Goal: Transaction & Acquisition: Purchase product/service

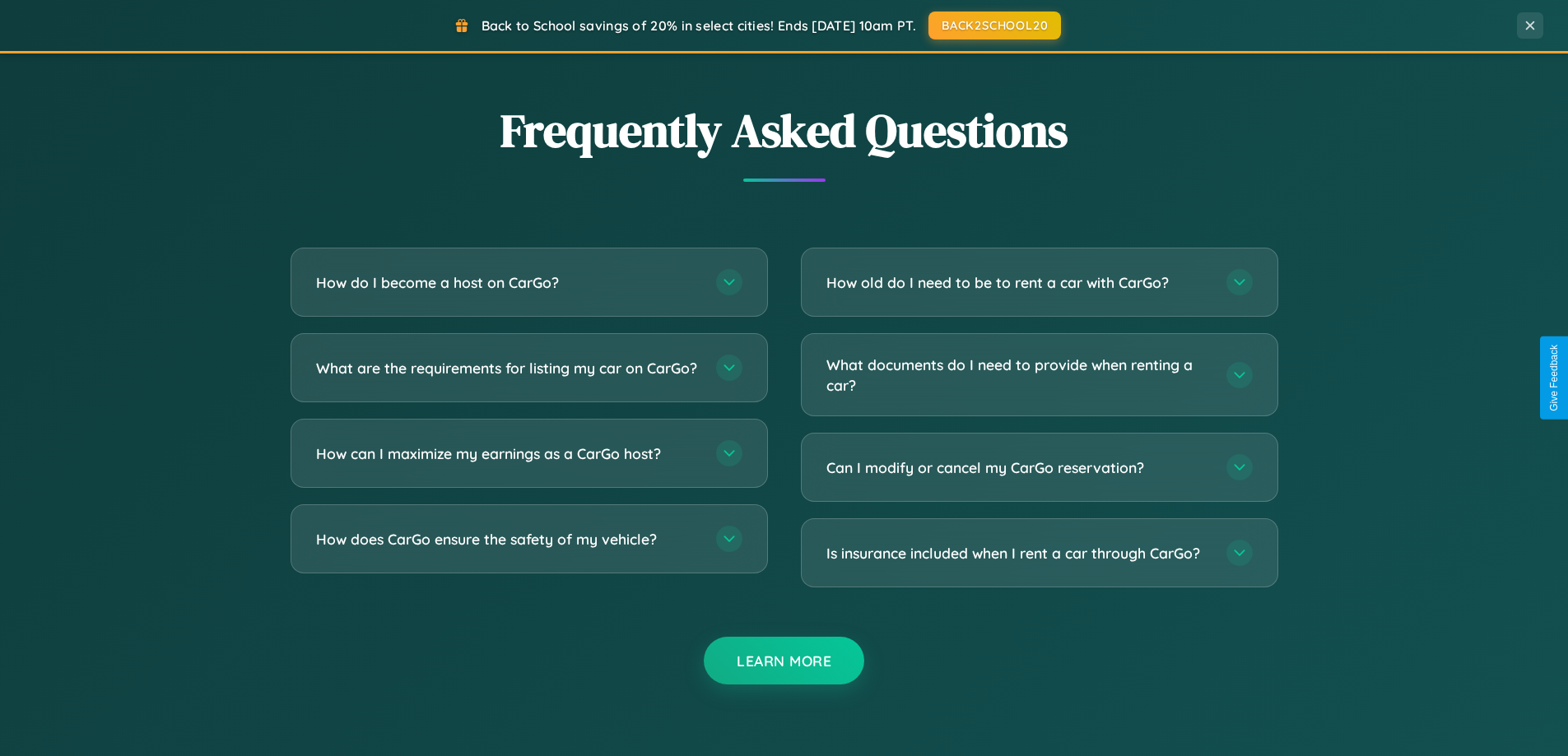
scroll to position [3166, 0]
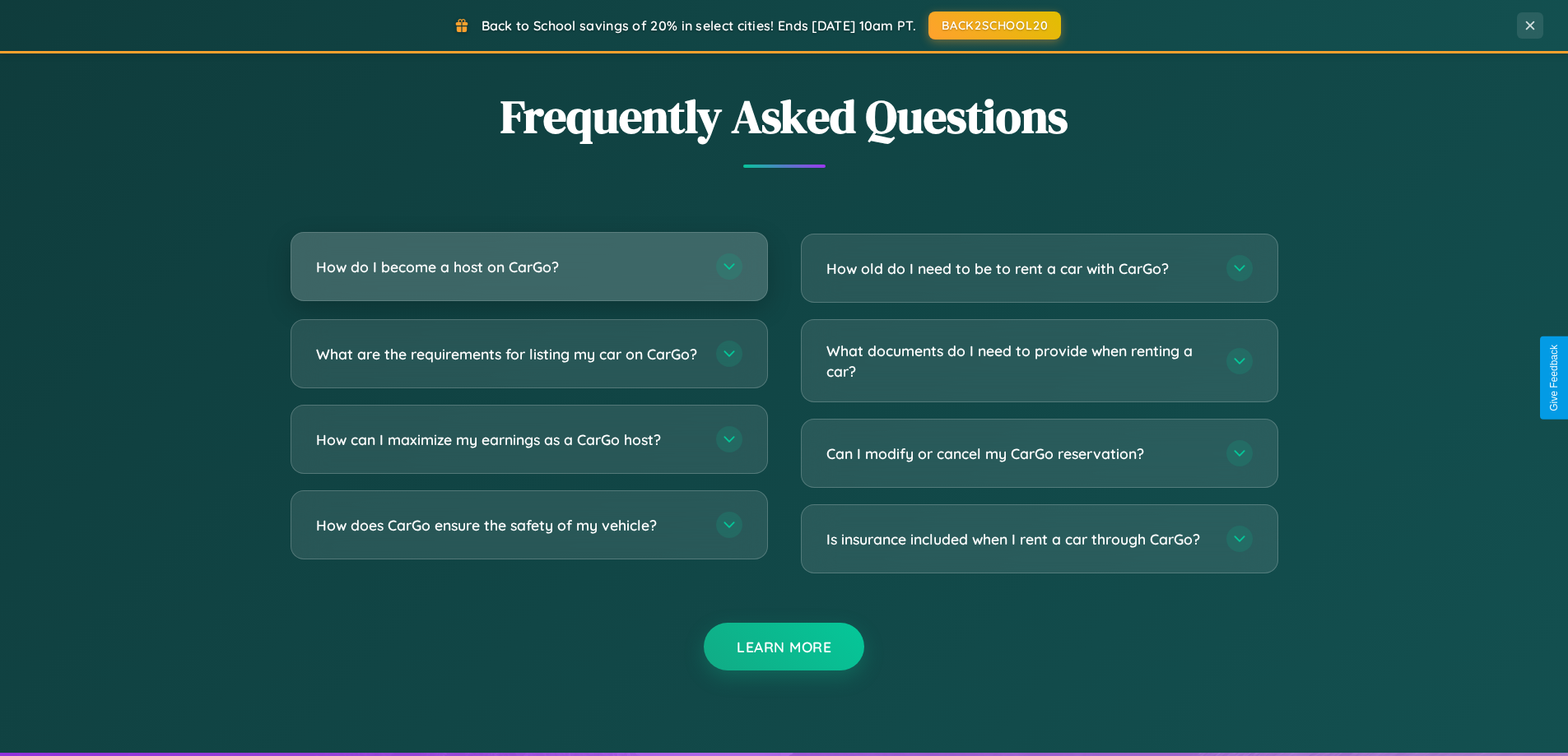
click at [528, 267] on h3 "How do I become a host on CarGo?" at bounding box center [508, 266] width 384 height 20
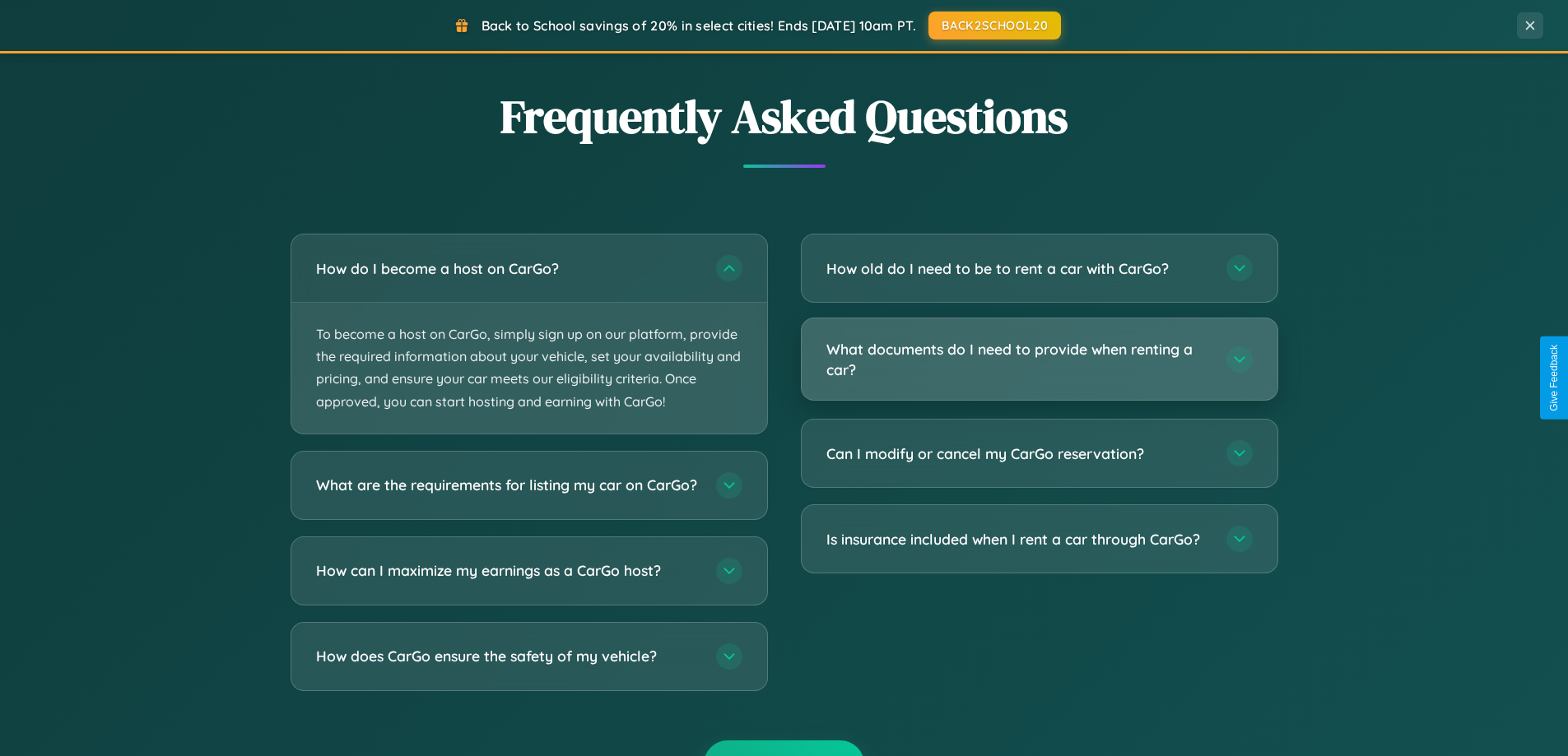
click at [1039, 361] on h3 "What documents do I need to provide when renting a car?" at bounding box center [1018, 359] width 384 height 41
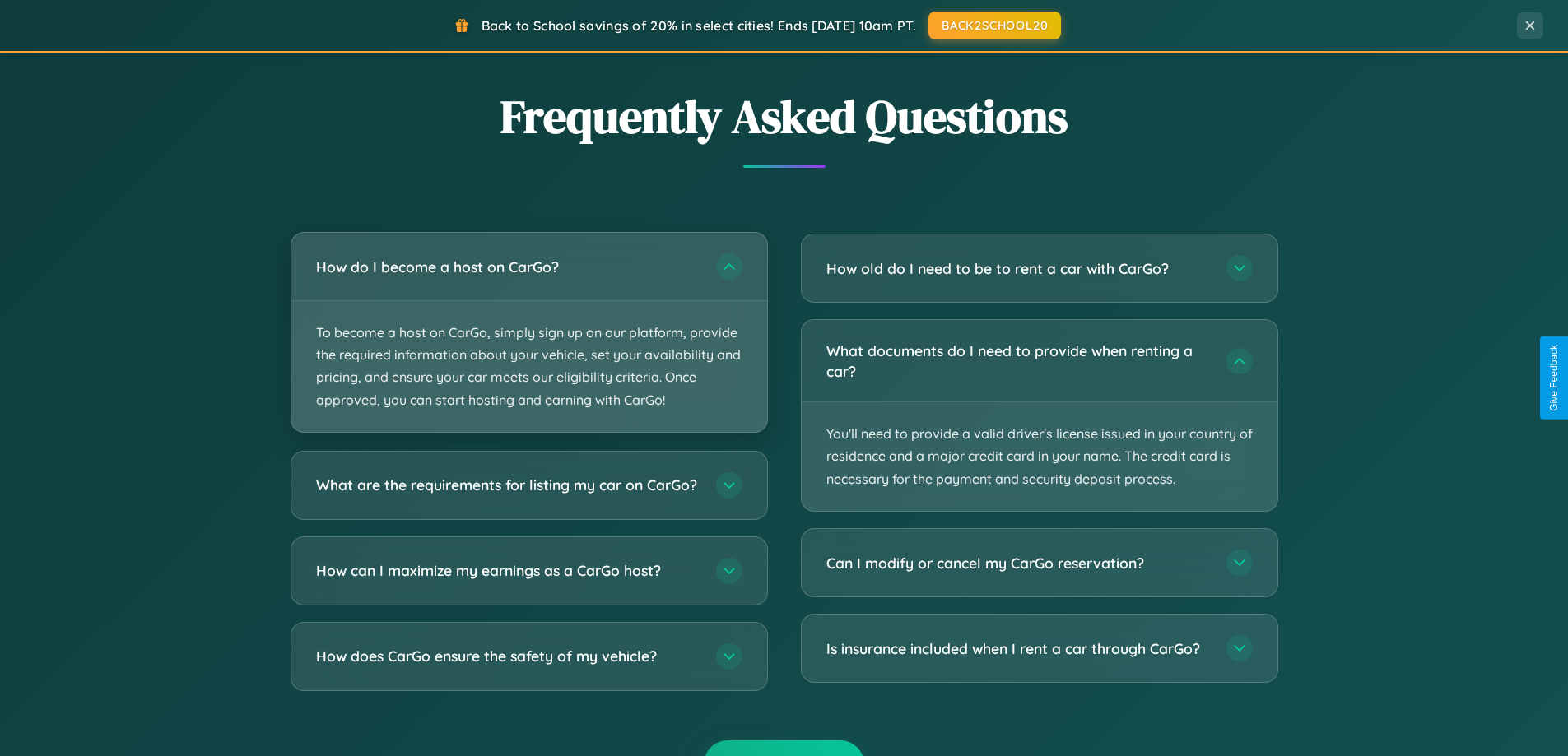
click at [528, 333] on p "To become a host on CarGo, simply sign up on our platform, provide the required…" at bounding box center [529, 367] width 476 height 131
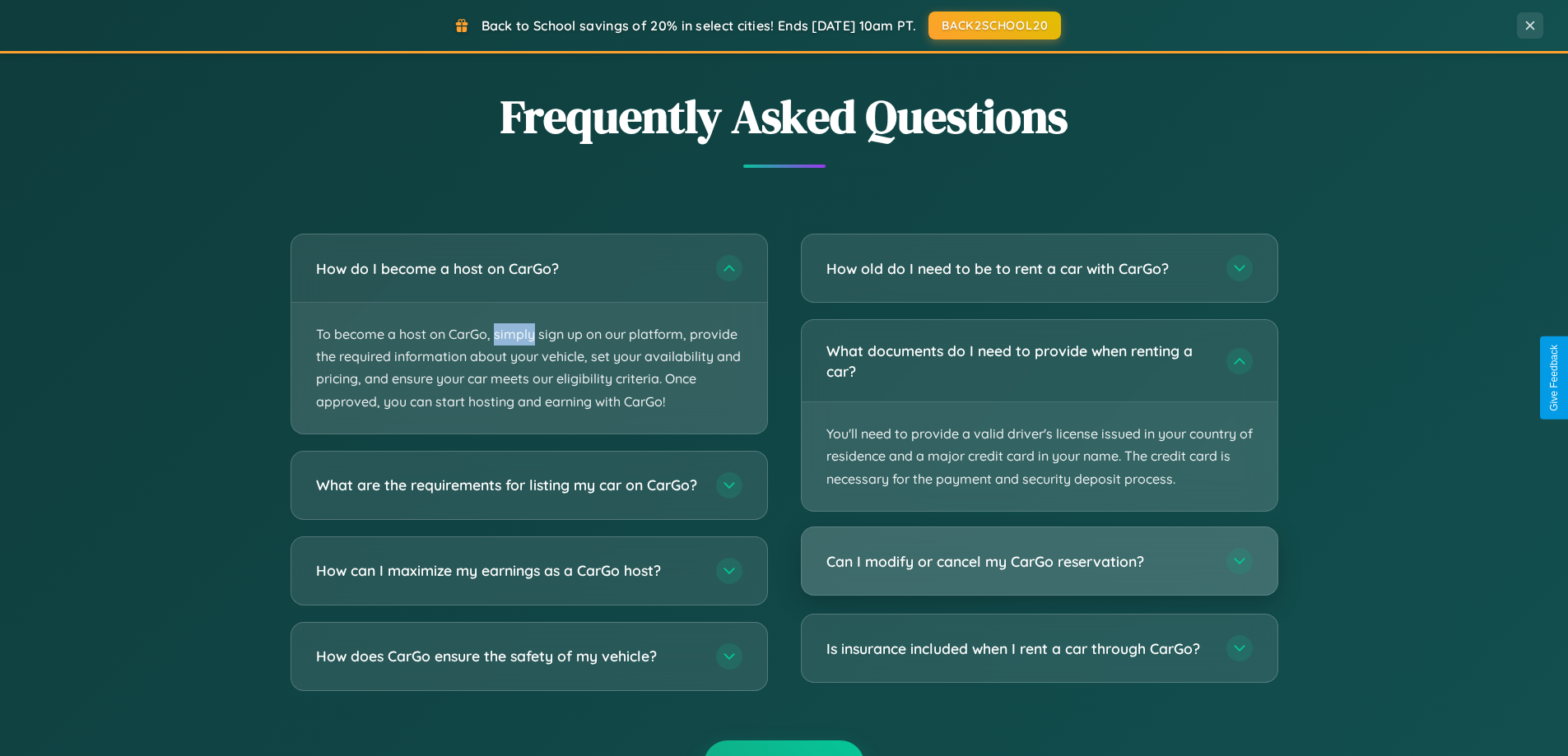
click at [1039, 561] on h3 "Can I modify or cancel my CarGo reservation?" at bounding box center [1018, 561] width 384 height 20
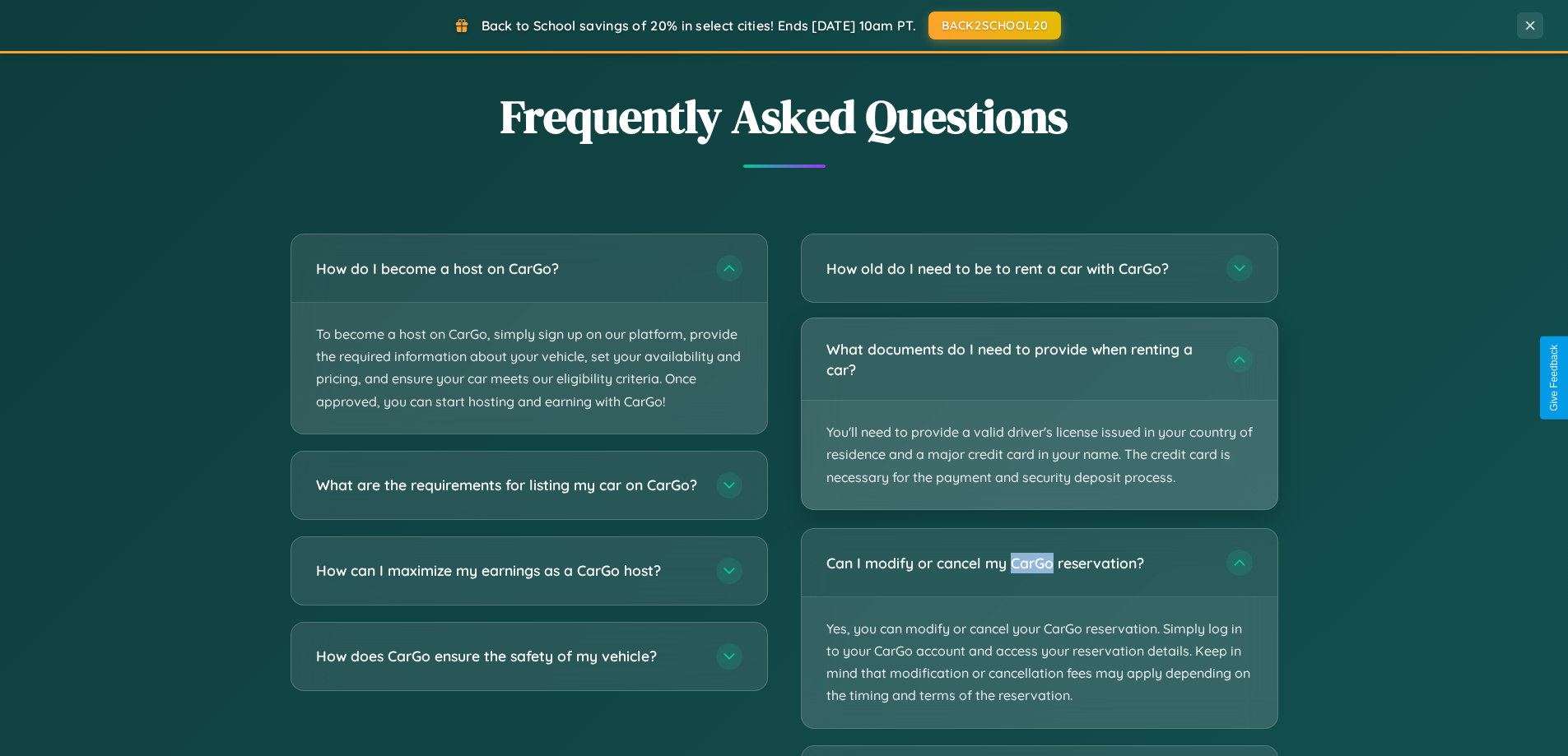
click at [1039, 415] on p "You'll need to provide a valid driver's license issued in your country of resid…" at bounding box center [1039, 454] width 476 height 109
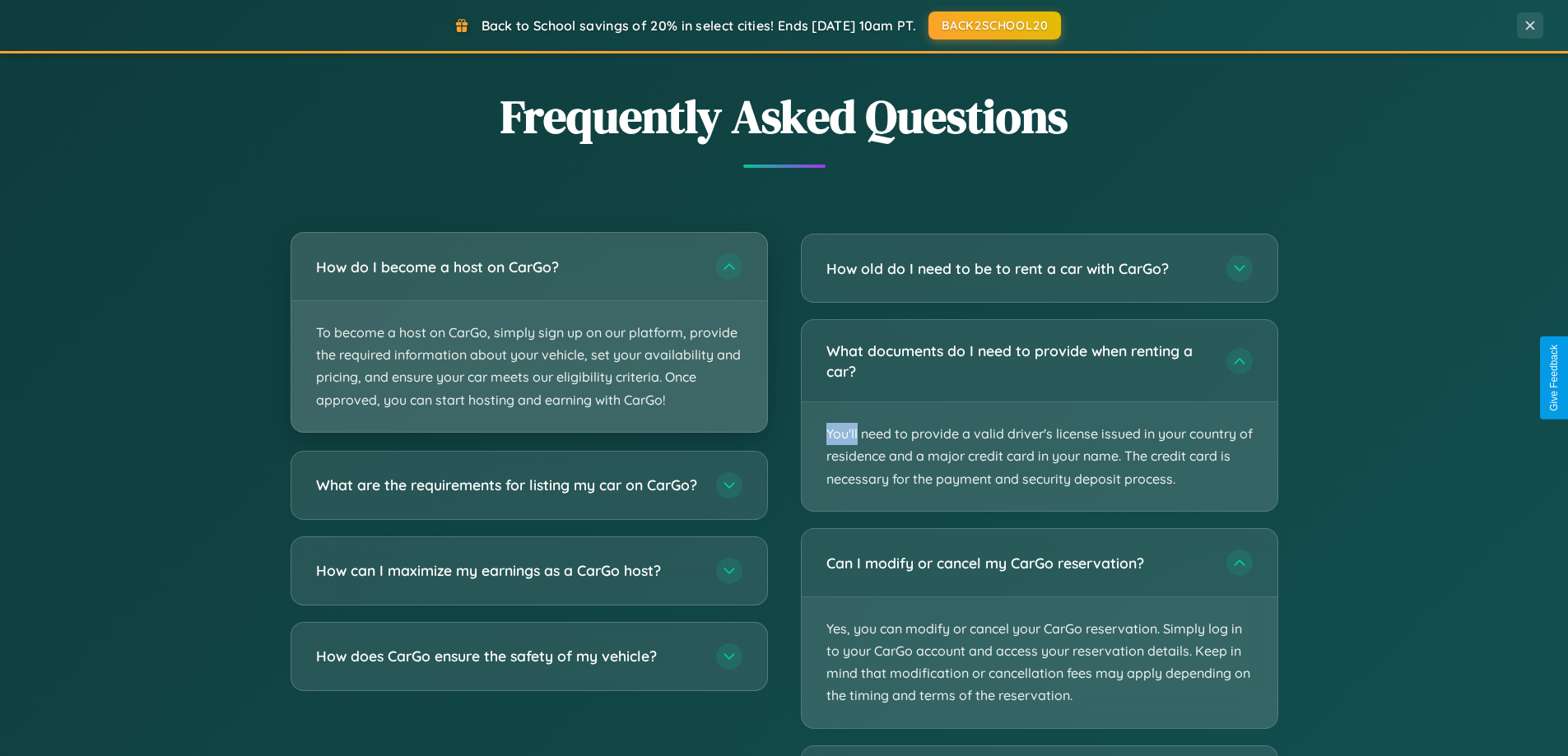
click at [528, 332] on p "To become a host on CarGo, simply sign up on our platform, provide the required…" at bounding box center [529, 367] width 476 height 131
click at [528, 332] on p "To become a host on CarGo, simply sign up on our platform, provide the required…" at bounding box center [529, 367] width 476 height 131
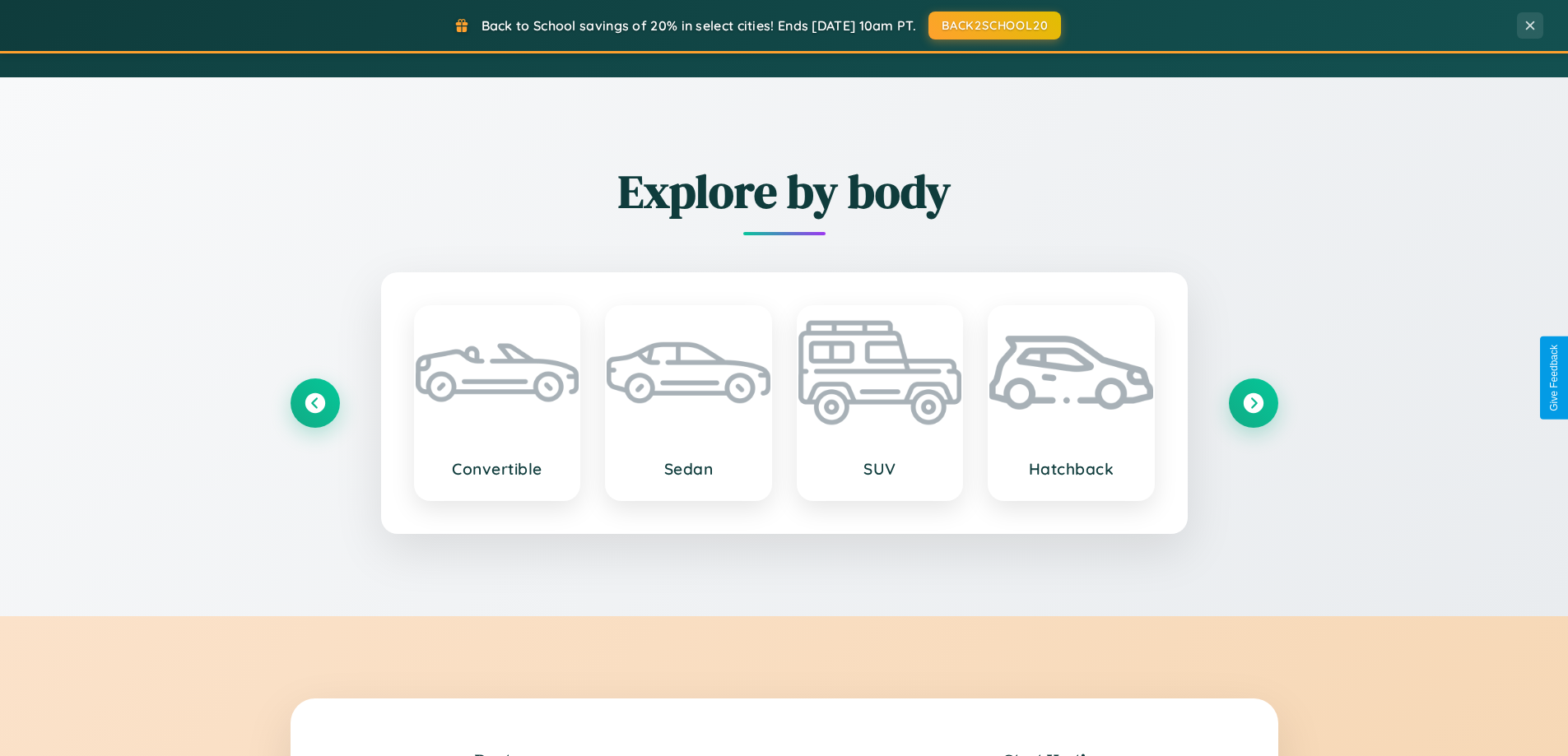
scroll to position [1133, 0]
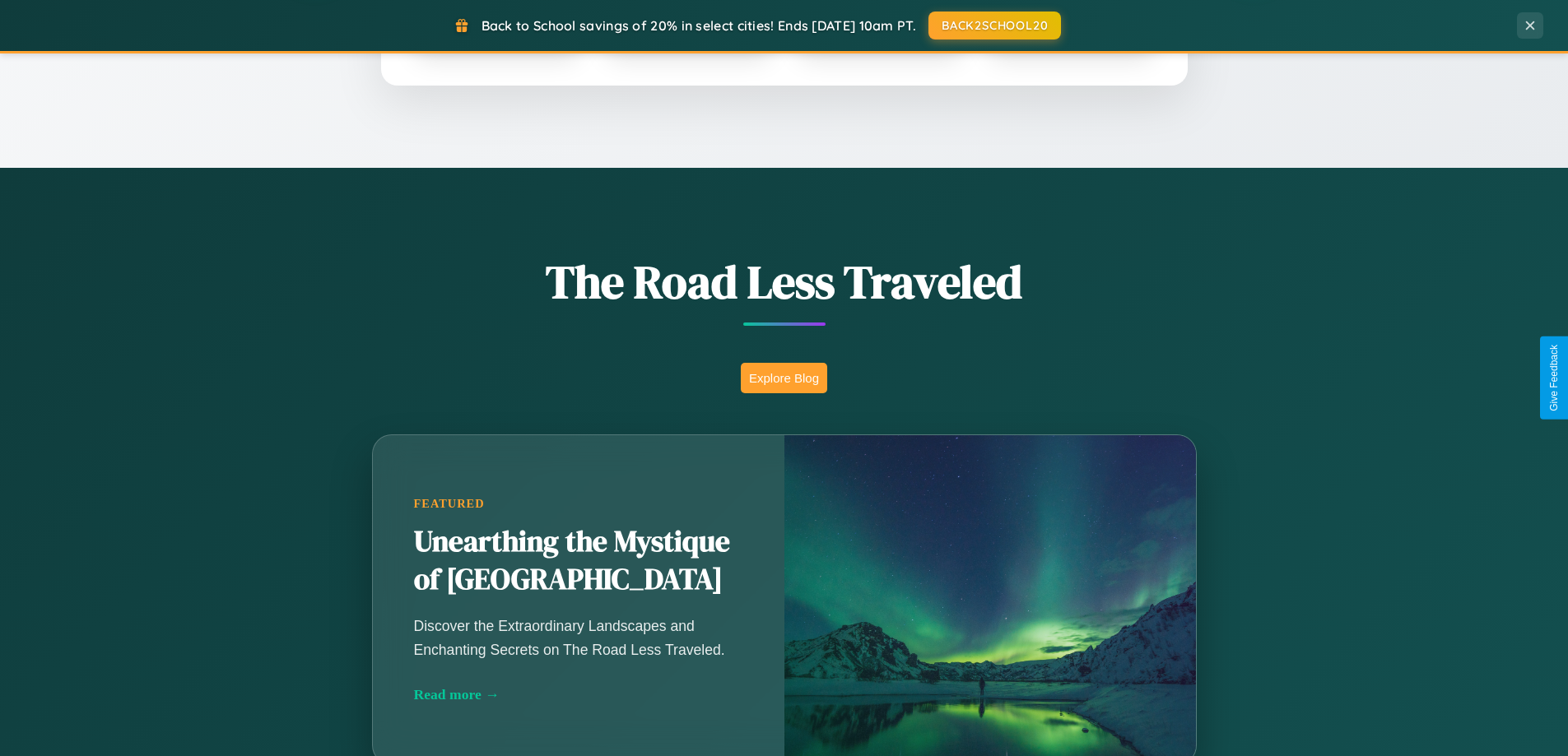
click at [784, 378] on button "Explore Blog" at bounding box center [784, 378] width 87 height 30
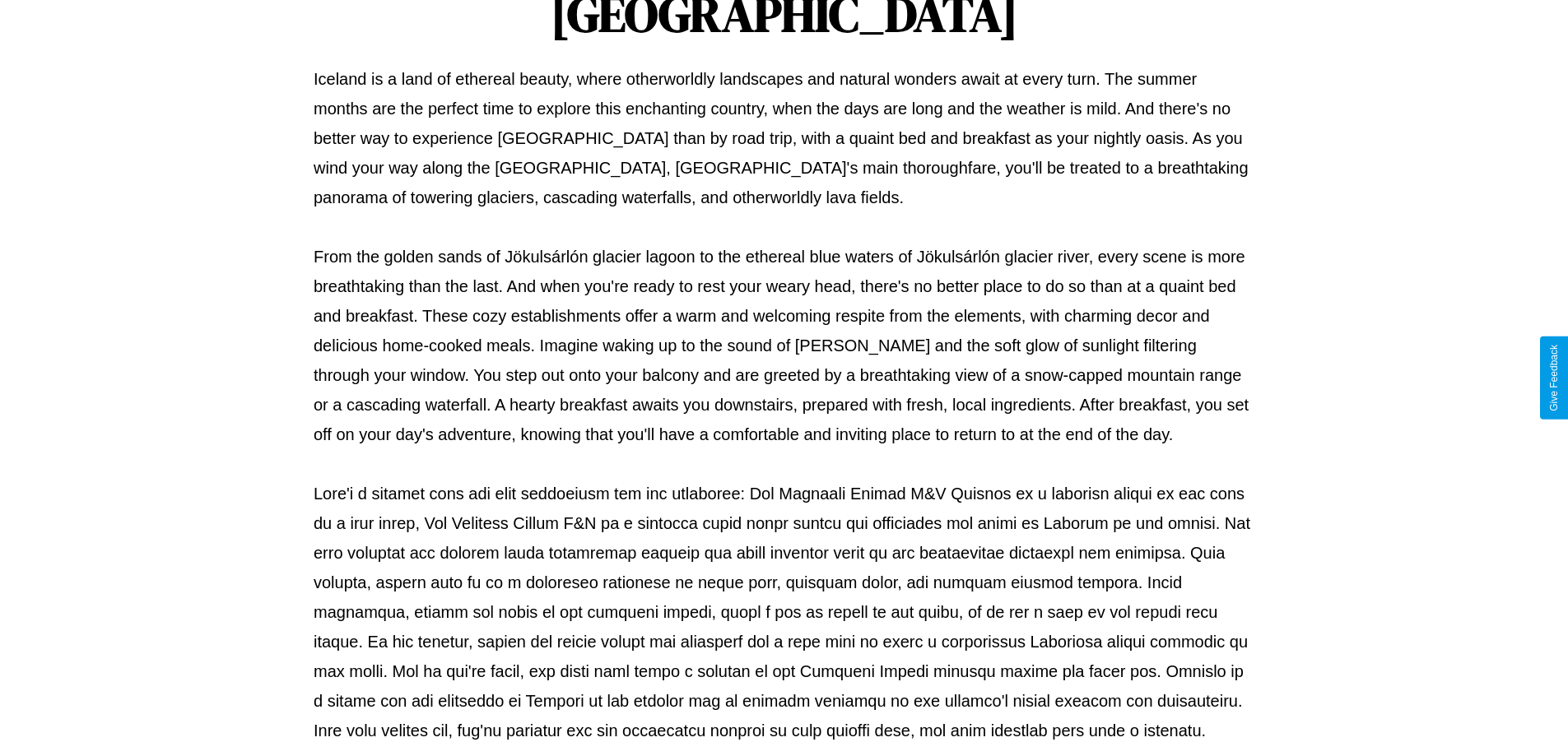
scroll to position [532, 0]
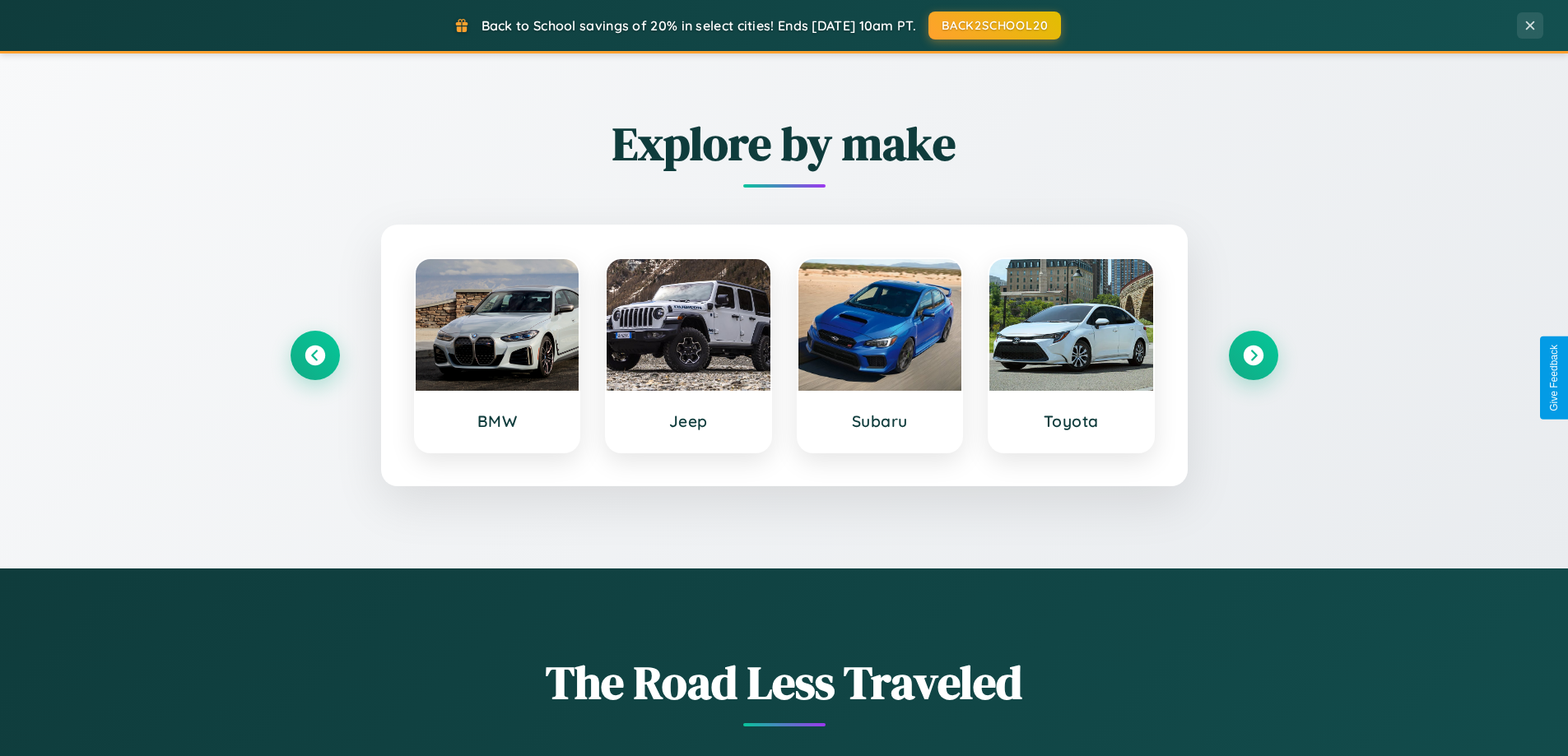
scroll to position [709, 0]
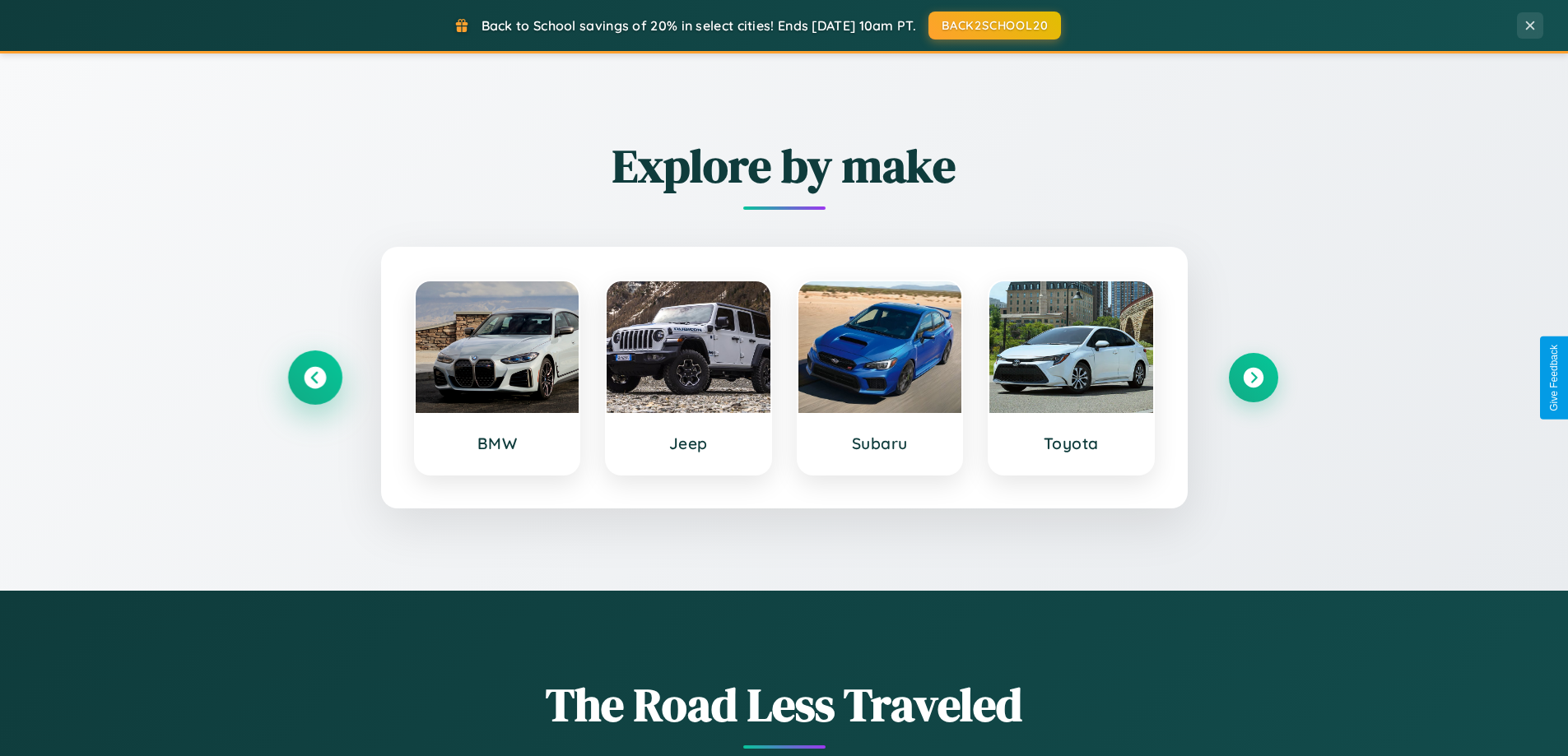
click at [315, 378] on icon at bounding box center [314, 378] width 22 height 22
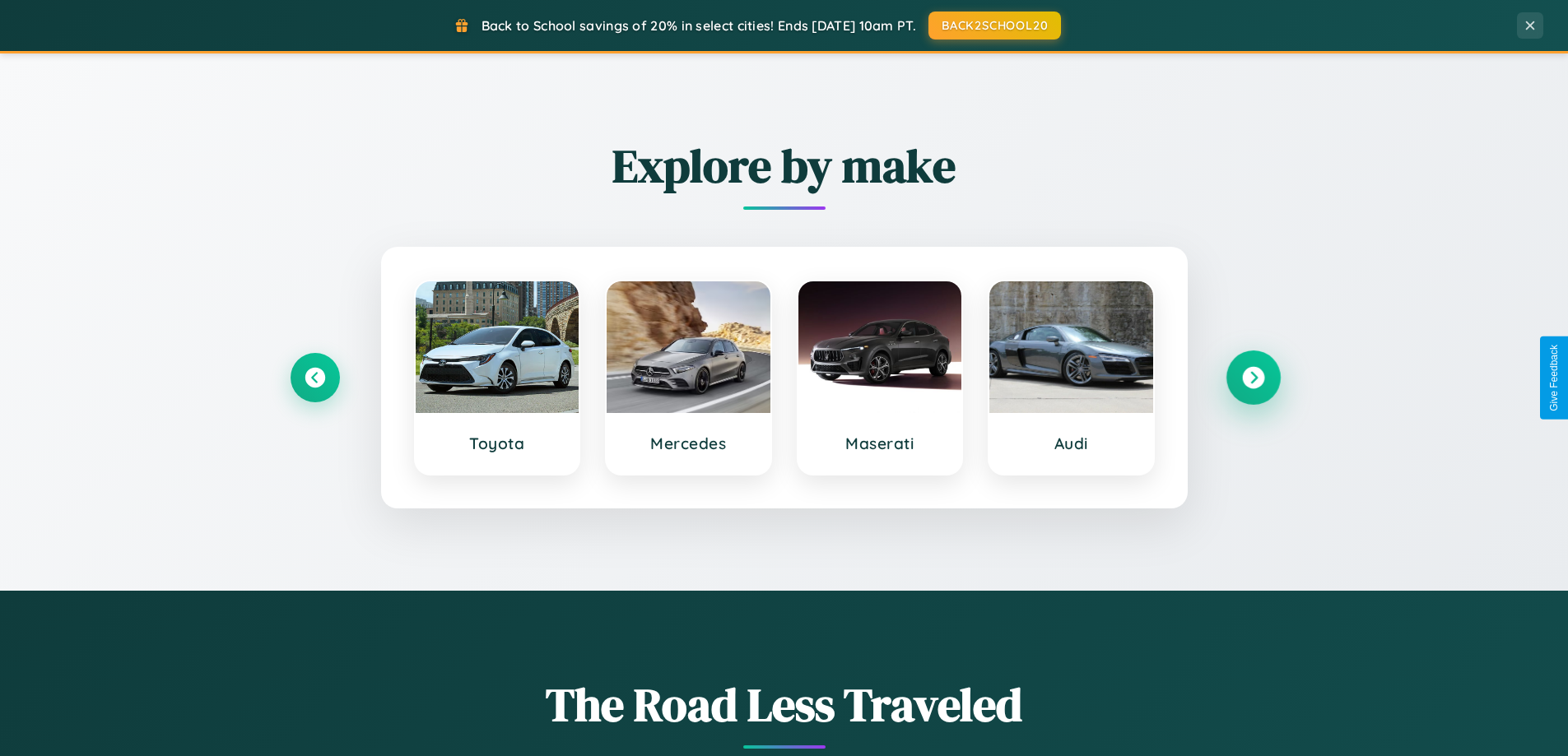
click at [1252, 378] on icon at bounding box center [1252, 378] width 22 height 22
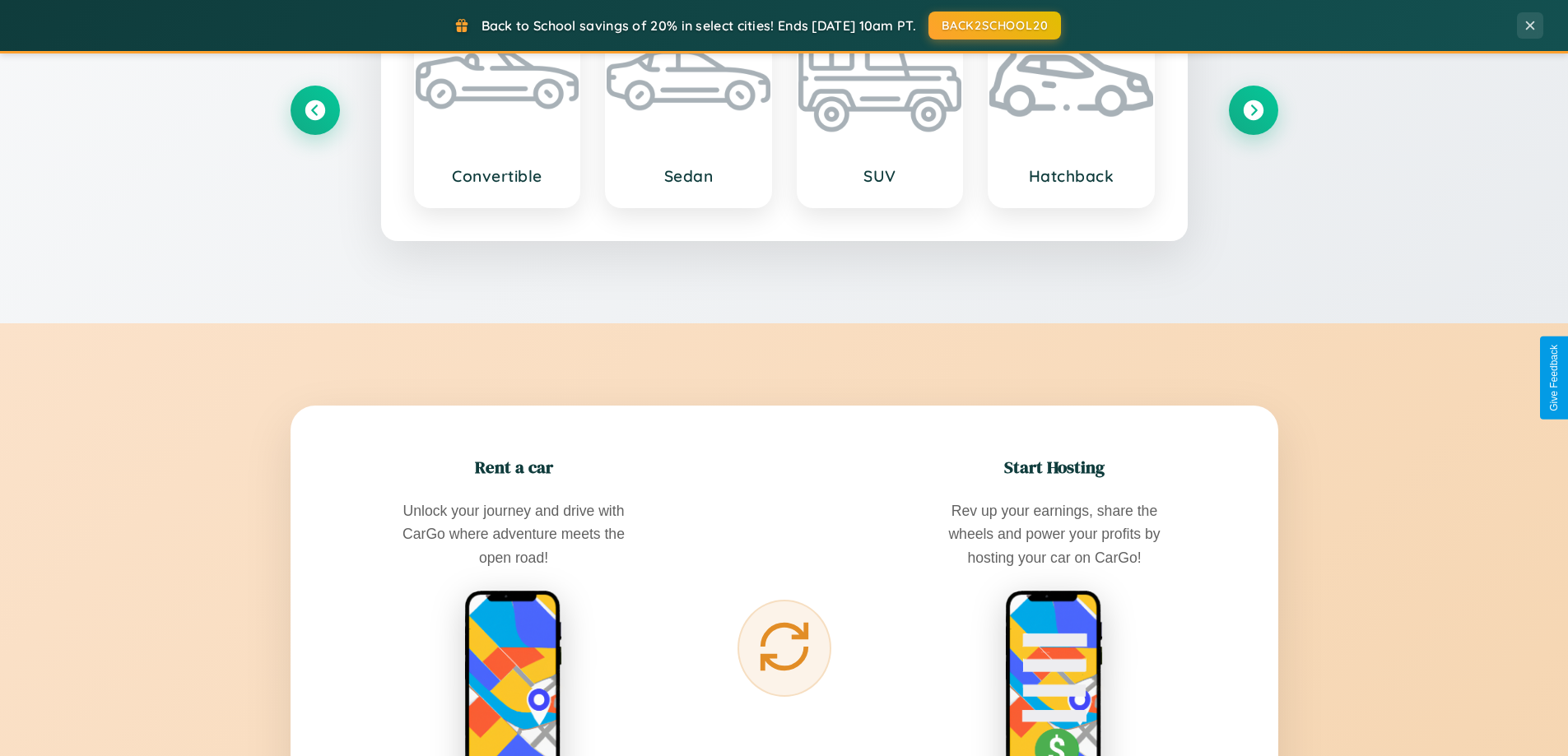
scroll to position [2644, 0]
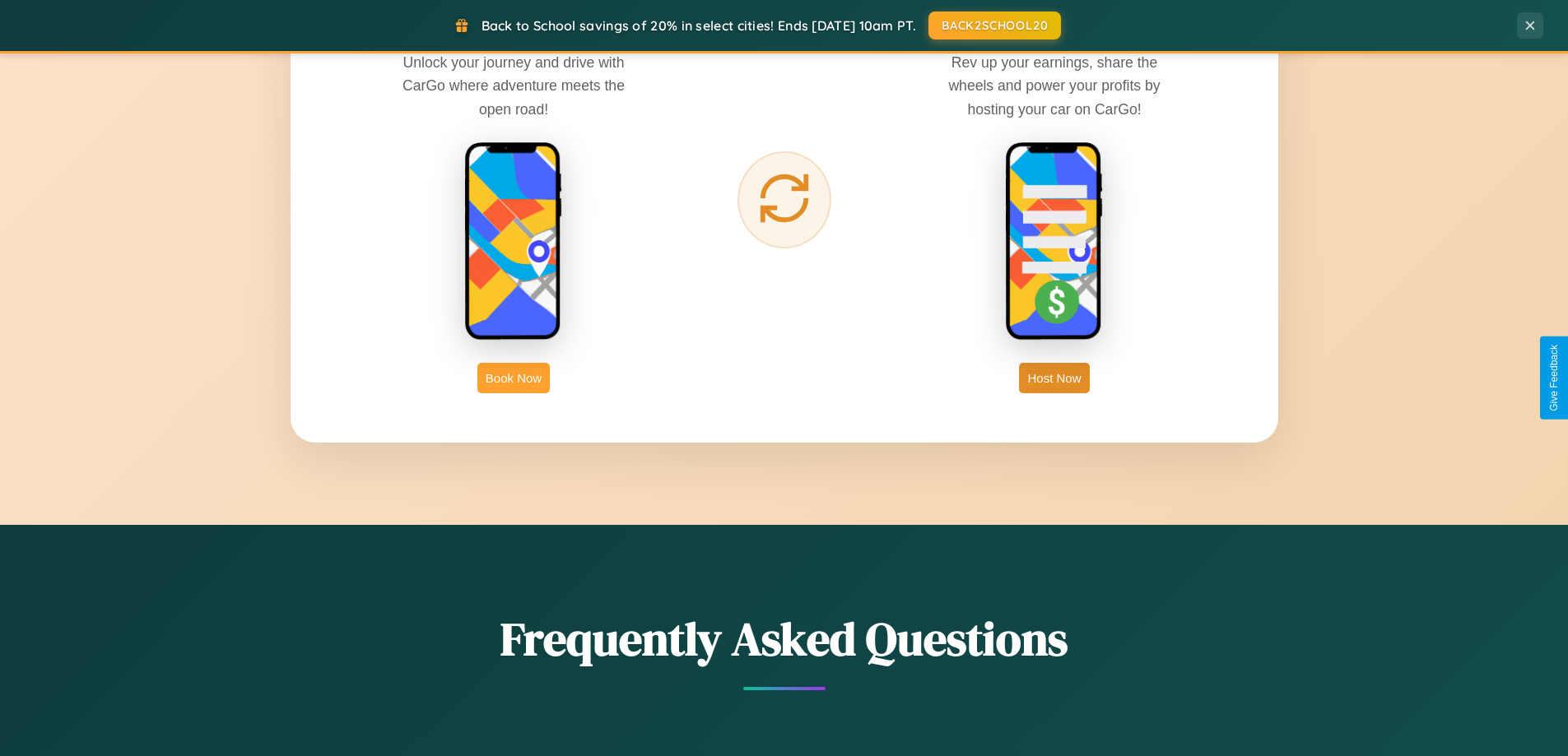
click at [514, 378] on button "Book Now" at bounding box center [514, 378] width 73 height 30
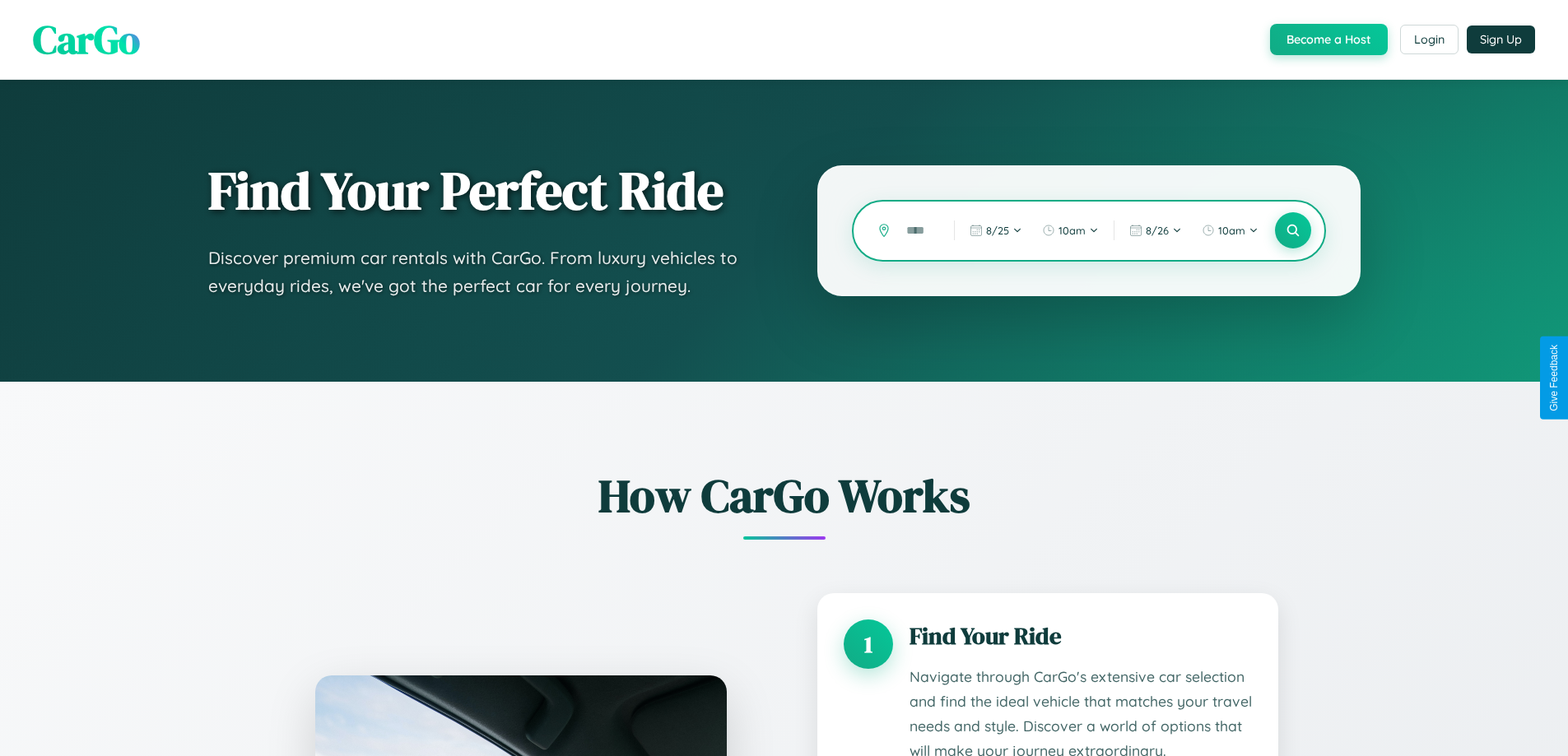
click at [918, 231] on input "text" at bounding box center [917, 231] width 40 height 29
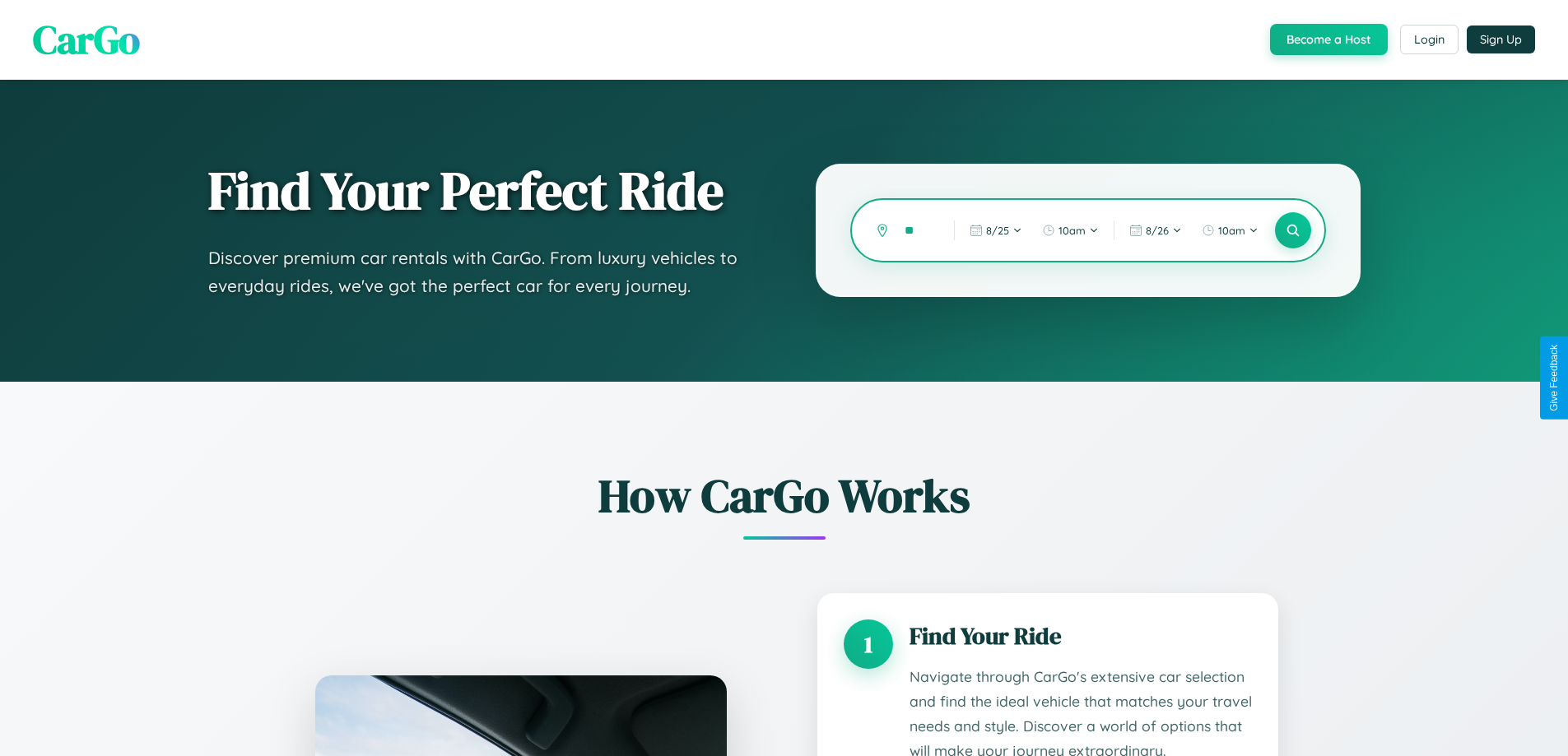
type input "*"
type input "**********"
click at [1292, 231] on icon at bounding box center [1293, 231] width 16 height 16
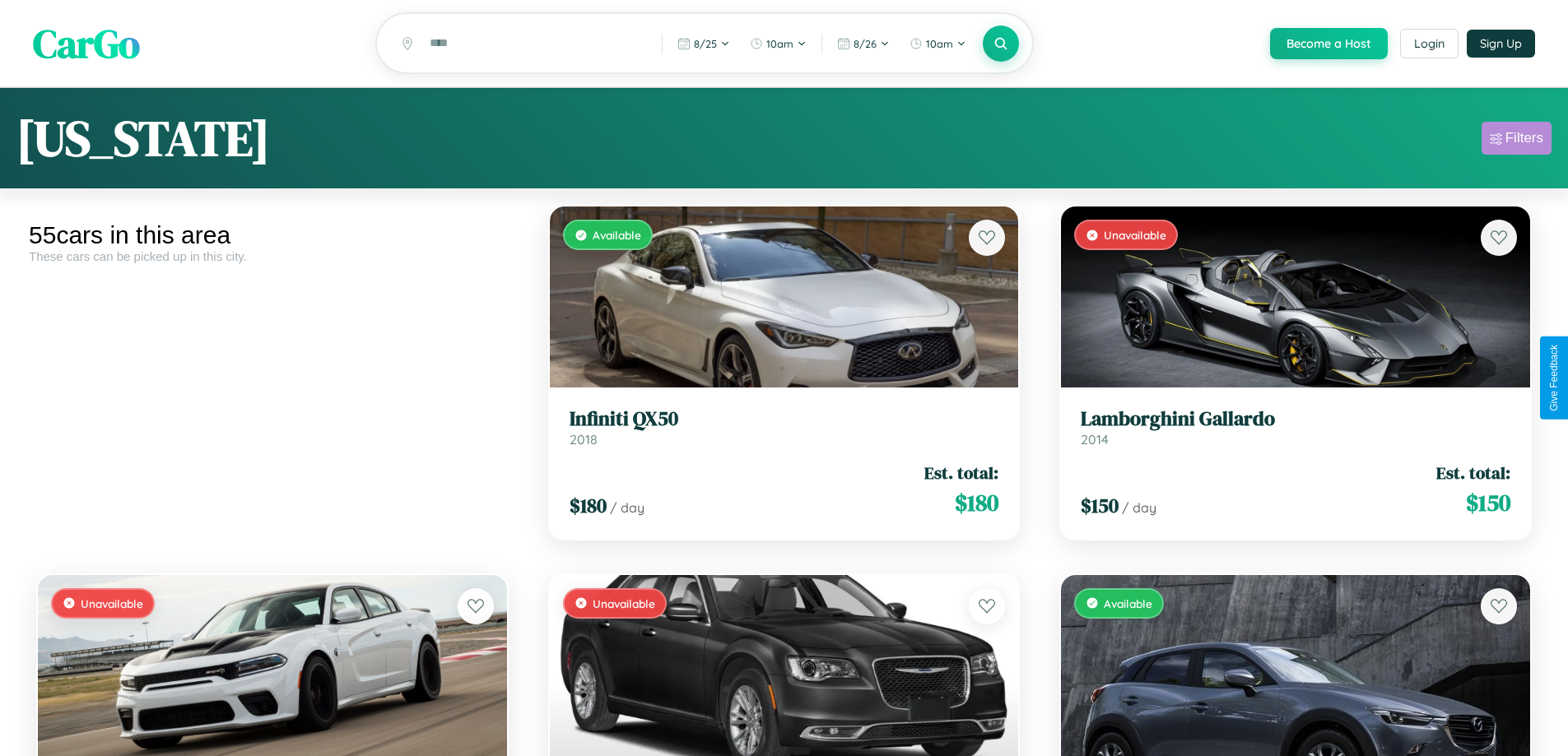
click at [1516, 141] on div "Filters" at bounding box center [1524, 138] width 38 height 17
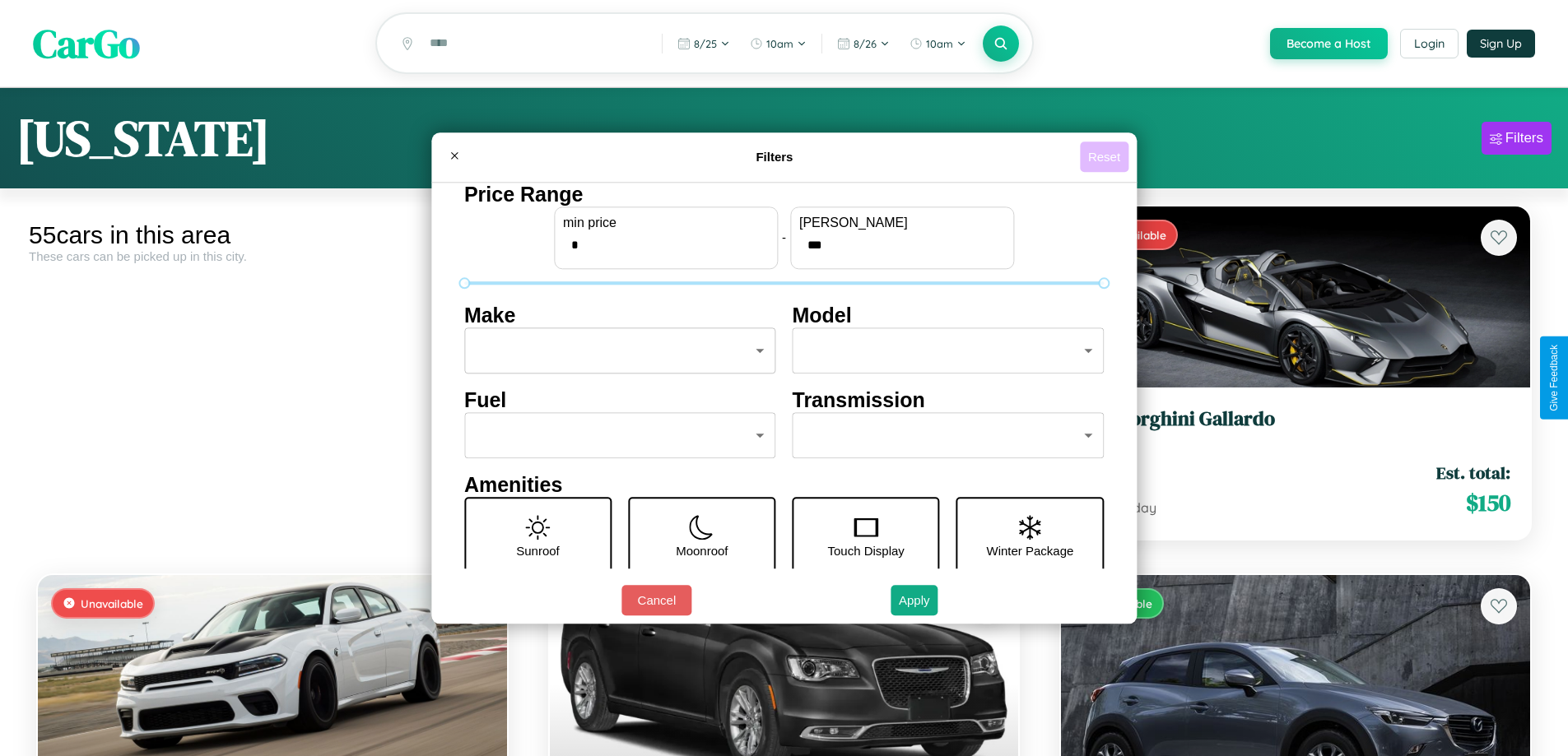
click at [1106, 157] on button "Reset" at bounding box center [1104, 157] width 49 height 30
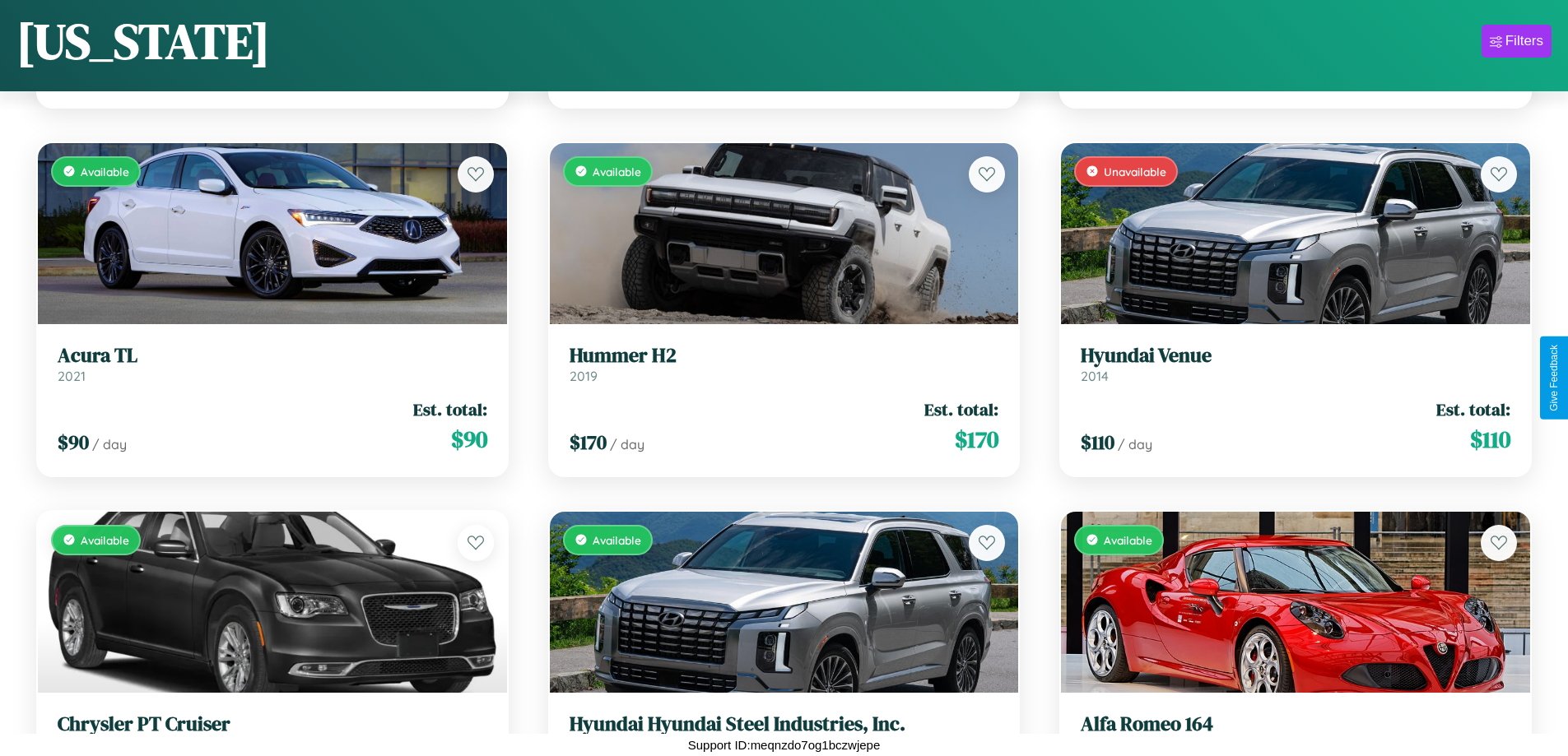
scroll to position [5759, 0]
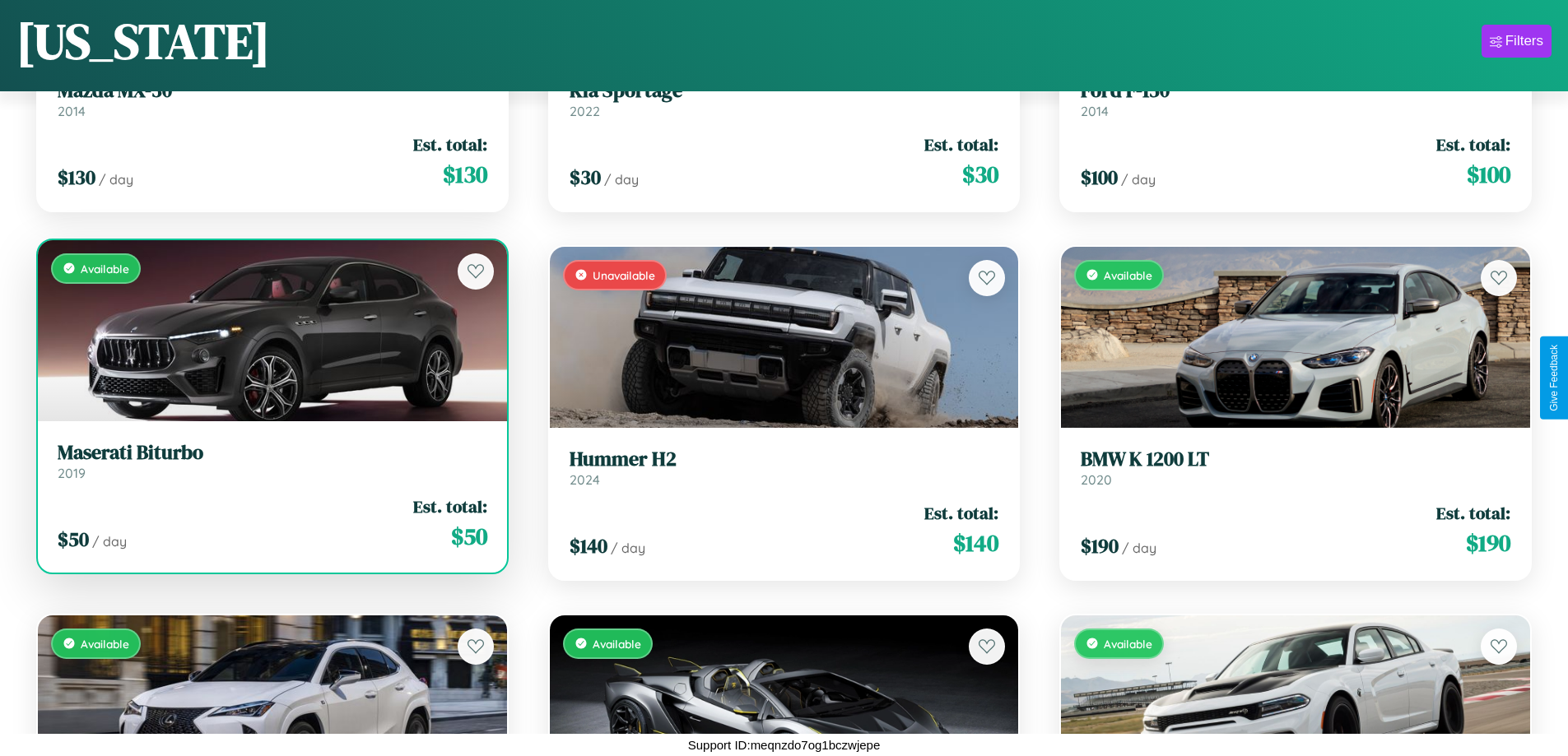
click at [270, 330] on div "Available" at bounding box center [272, 331] width 469 height 181
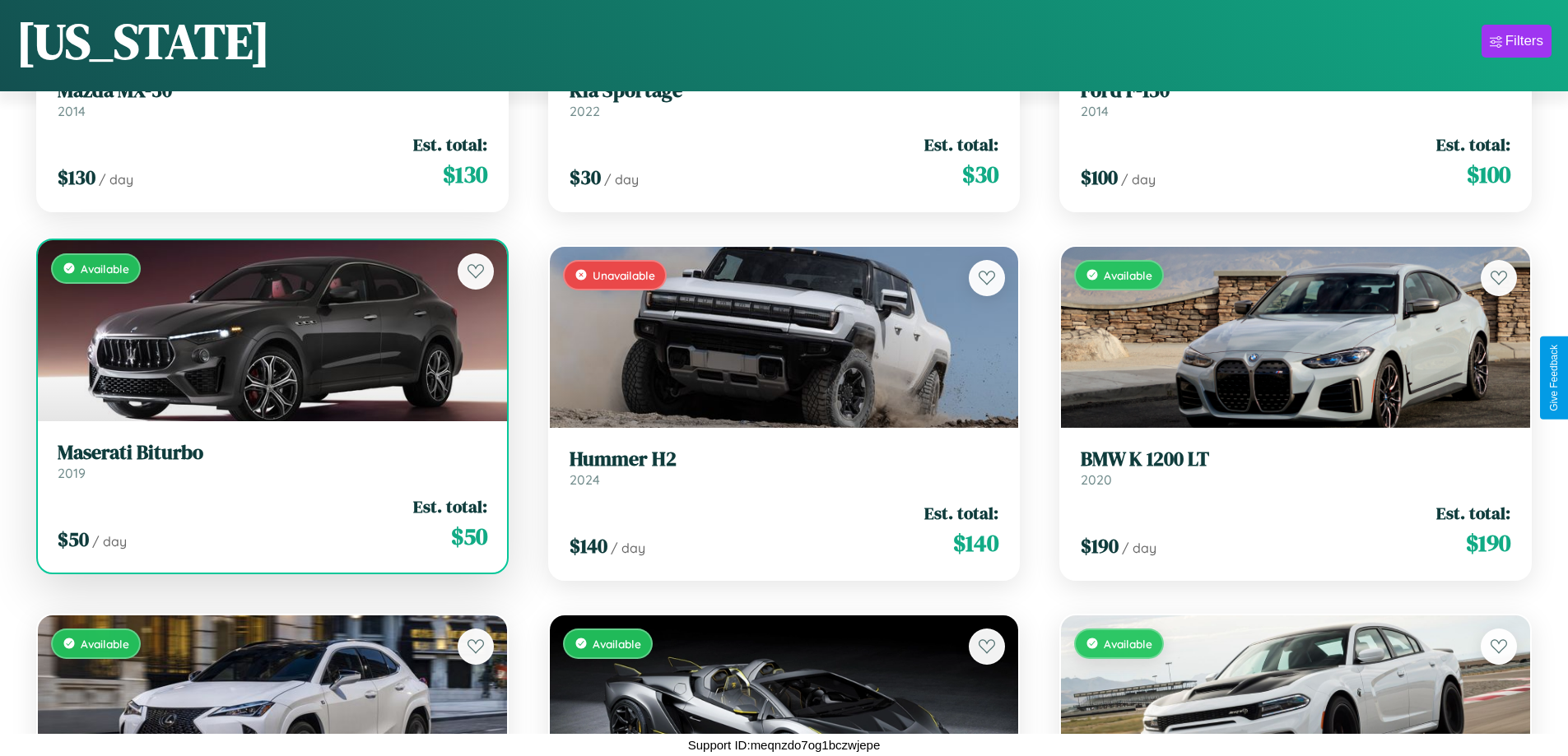
click at [270, 330] on div "Available" at bounding box center [272, 331] width 469 height 181
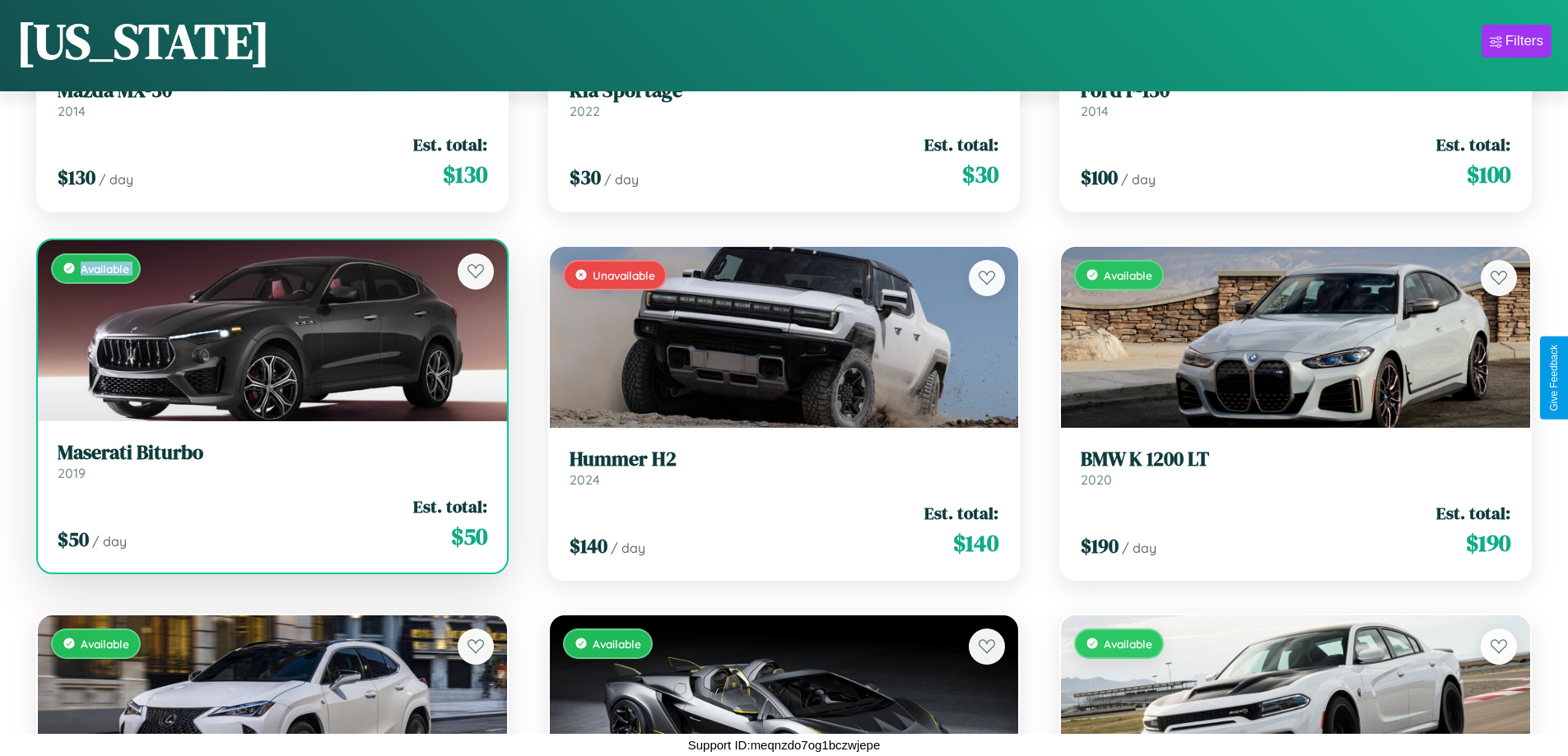
click at [270, 330] on div "Available" at bounding box center [272, 331] width 469 height 181
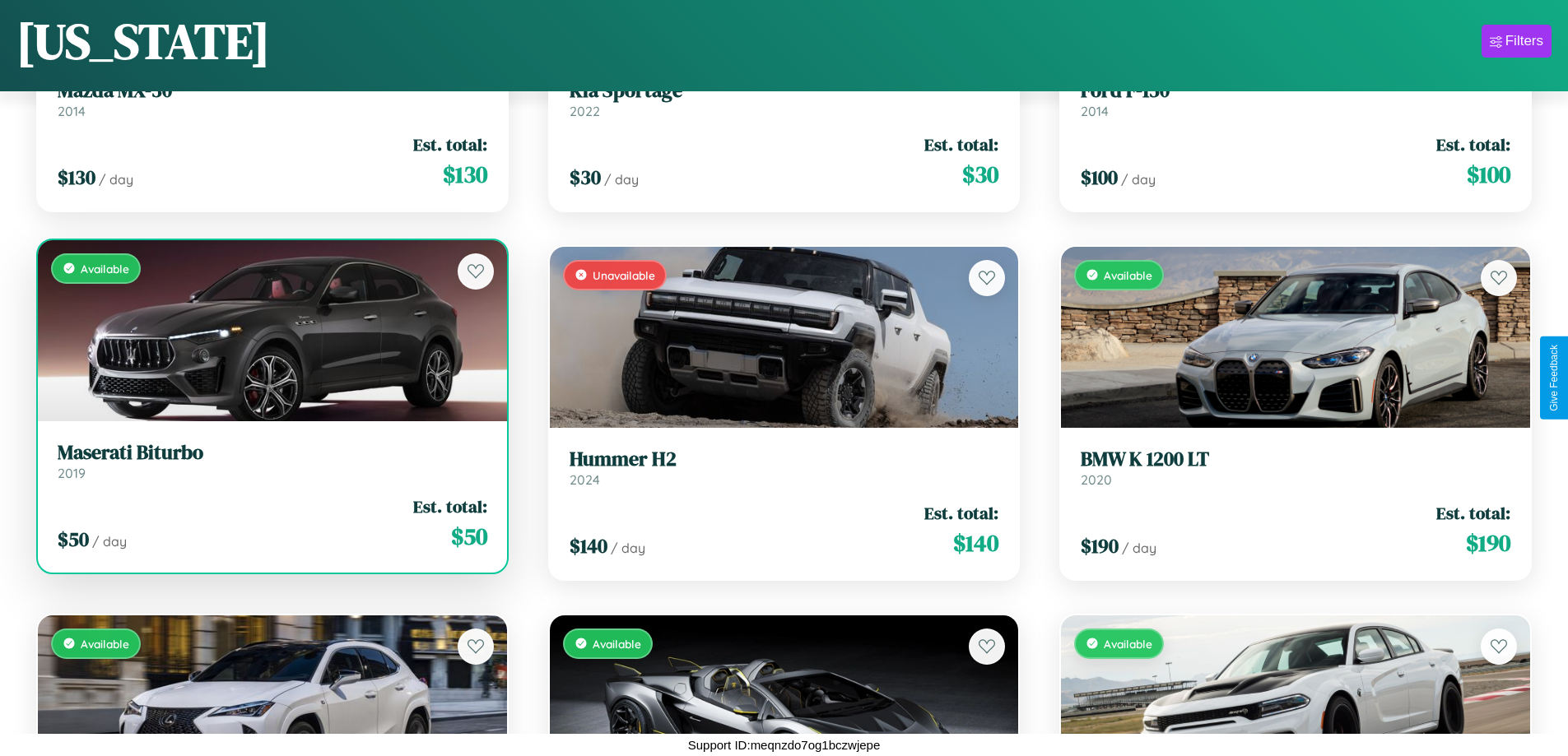
click at [270, 330] on div "Available" at bounding box center [272, 331] width 469 height 181
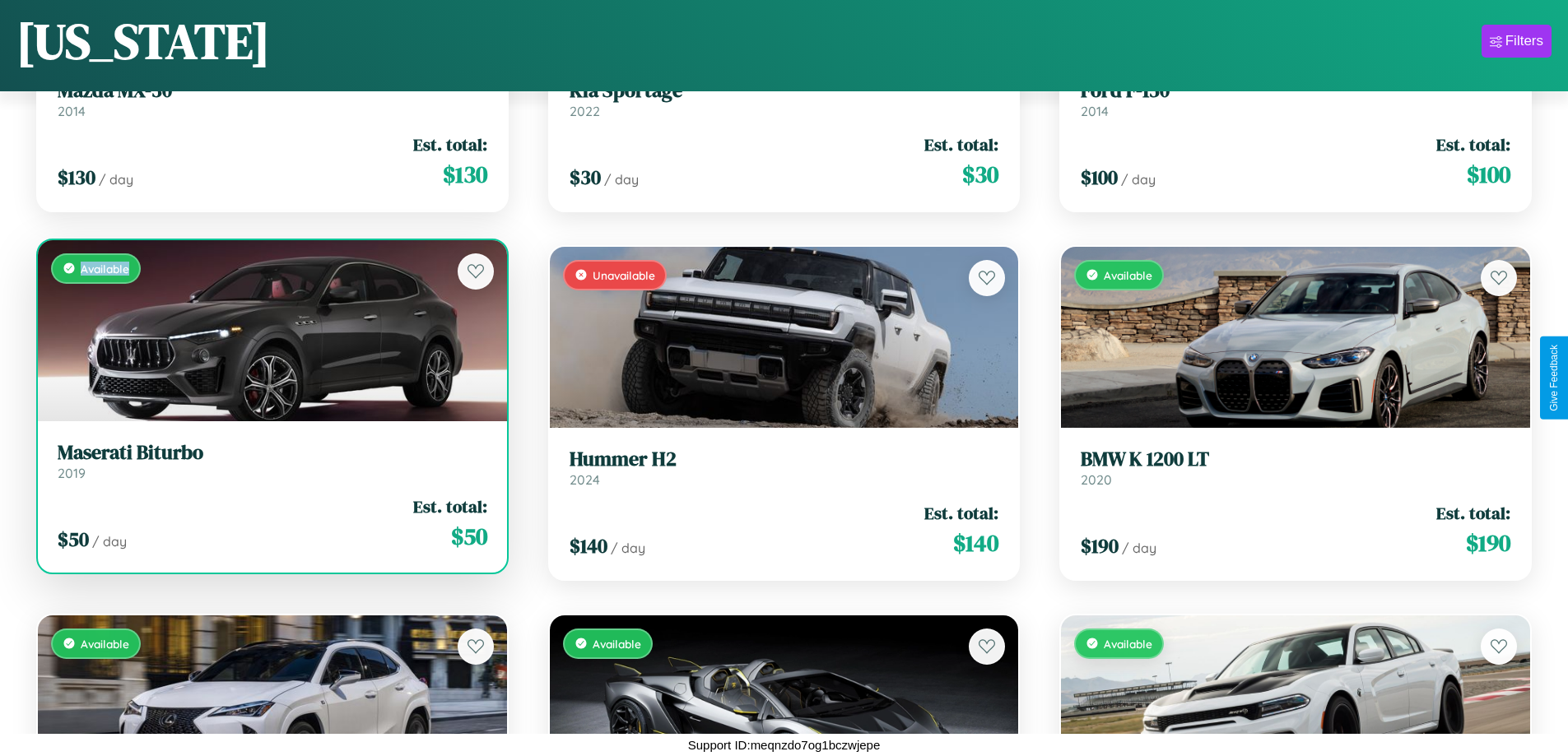
click at [270, 330] on div "Available" at bounding box center [272, 331] width 469 height 181
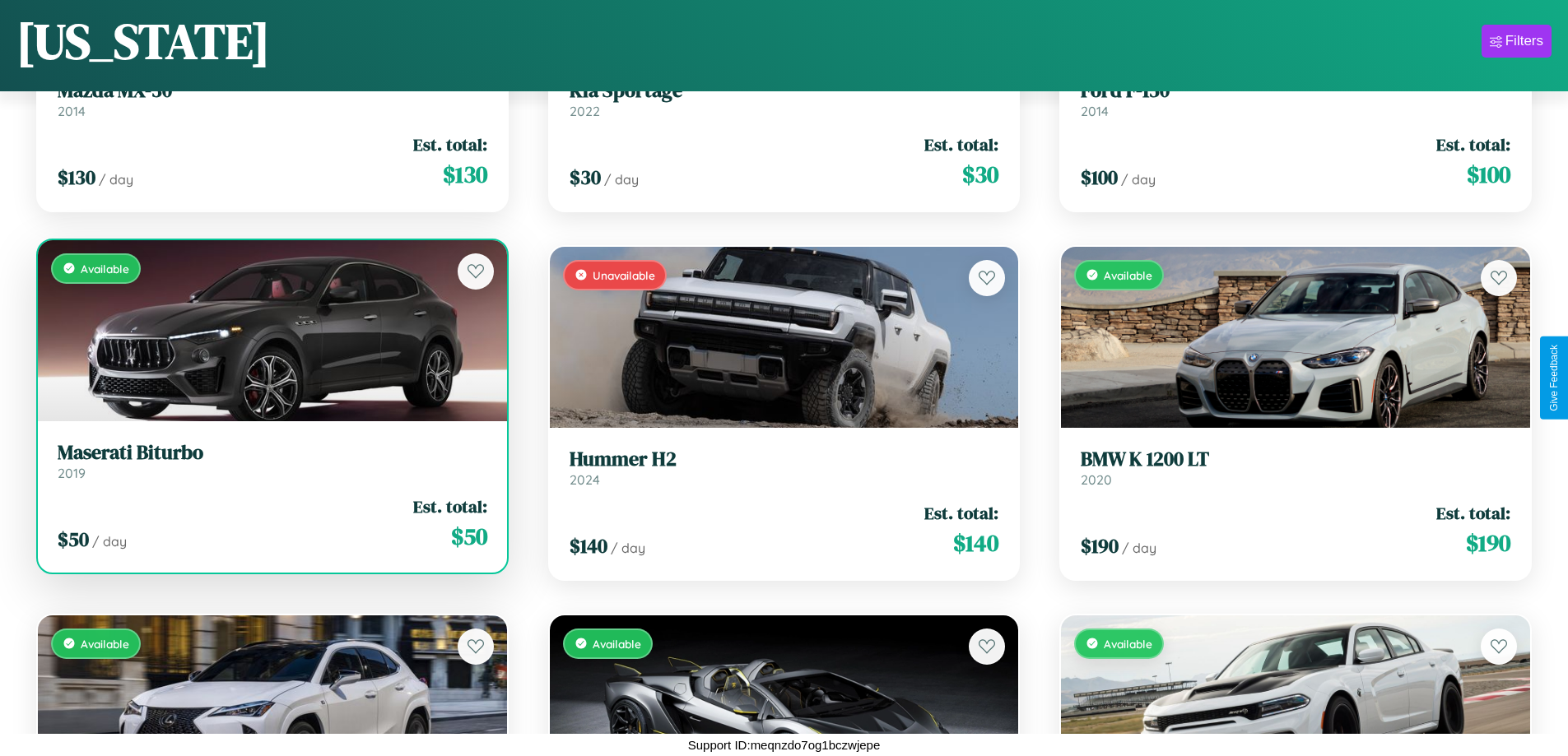
click at [270, 461] on h3 "Maserati Biturbo" at bounding box center [272, 453] width 430 height 24
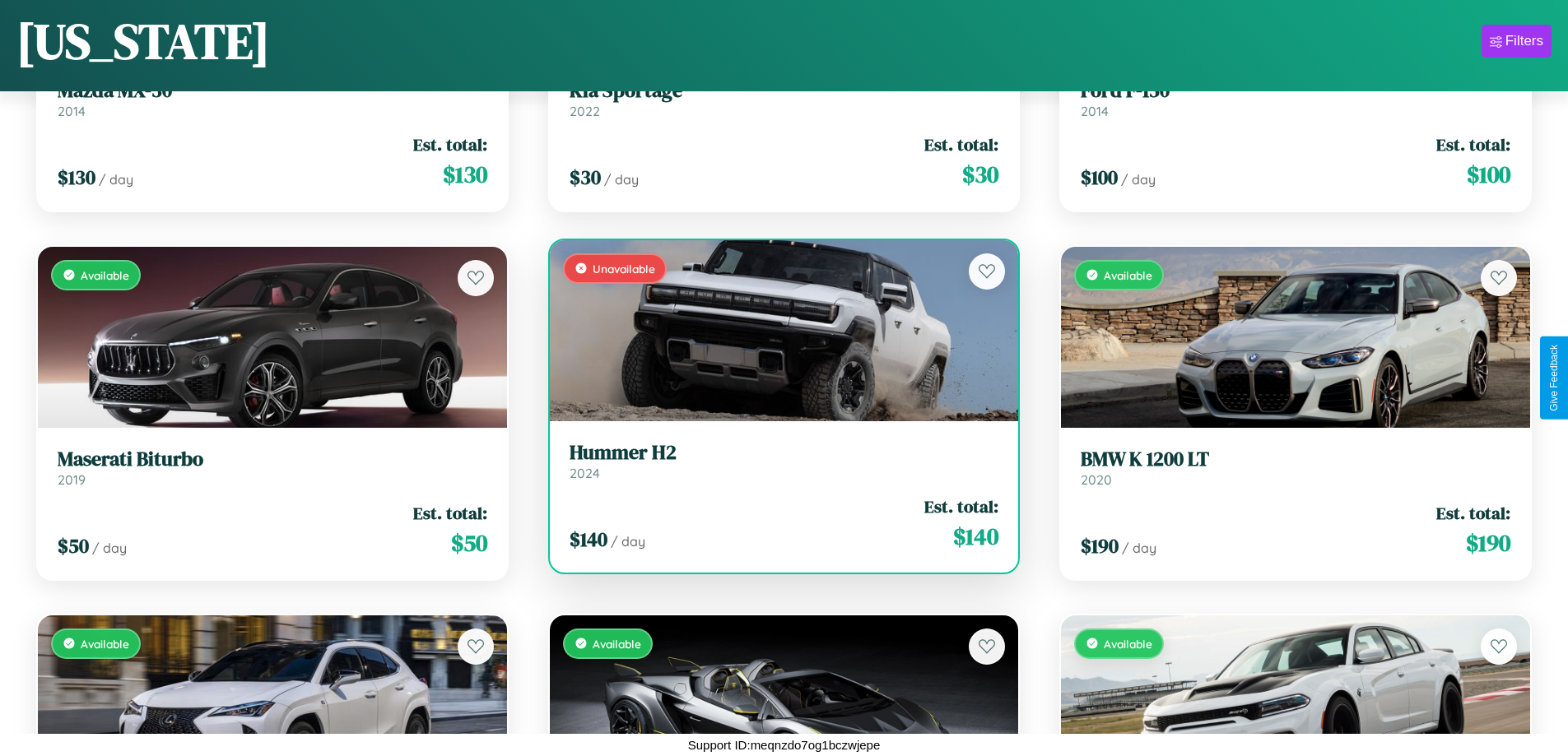
scroll to position [1337, 0]
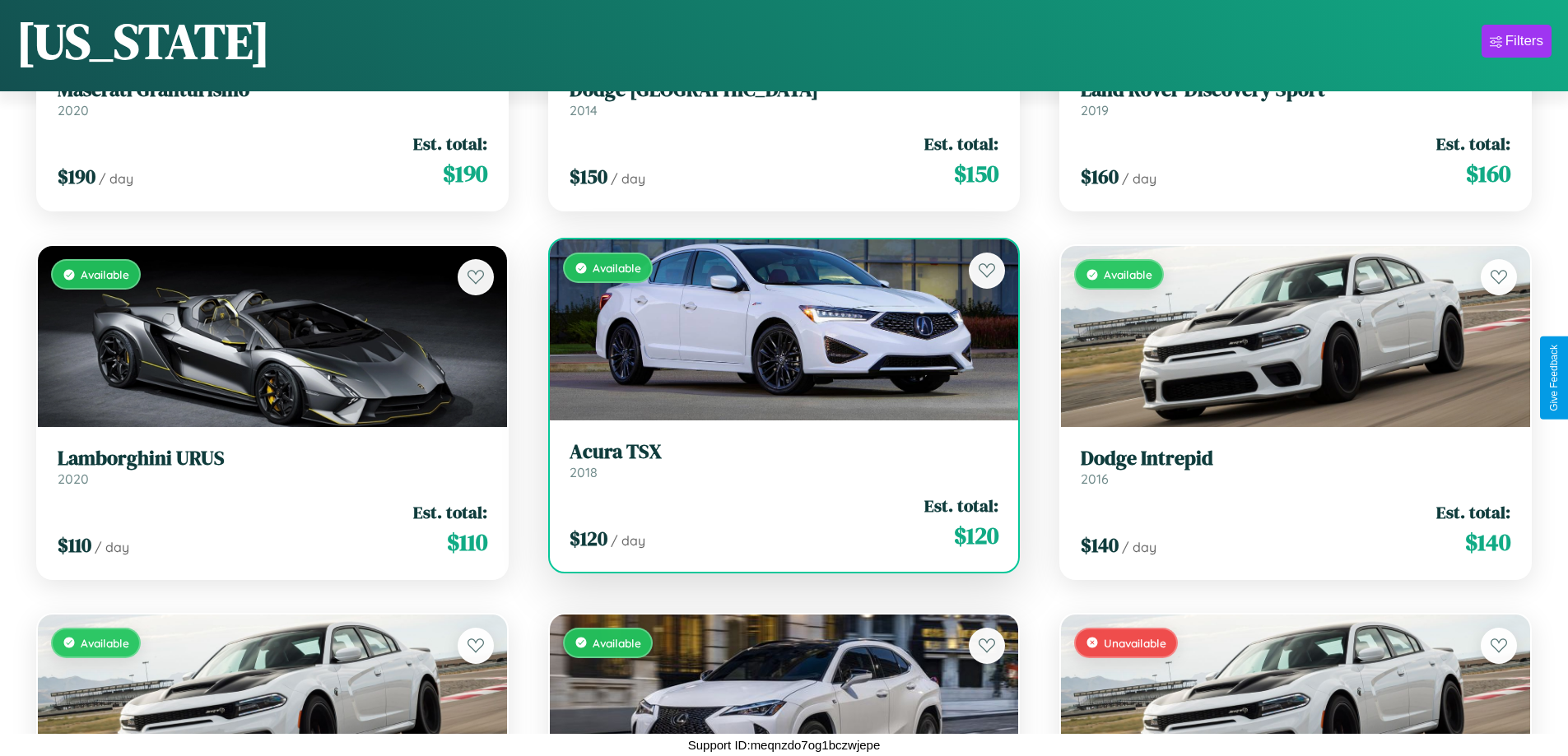
click at [777, 460] on h3 "Acura TSX" at bounding box center [784, 452] width 430 height 24
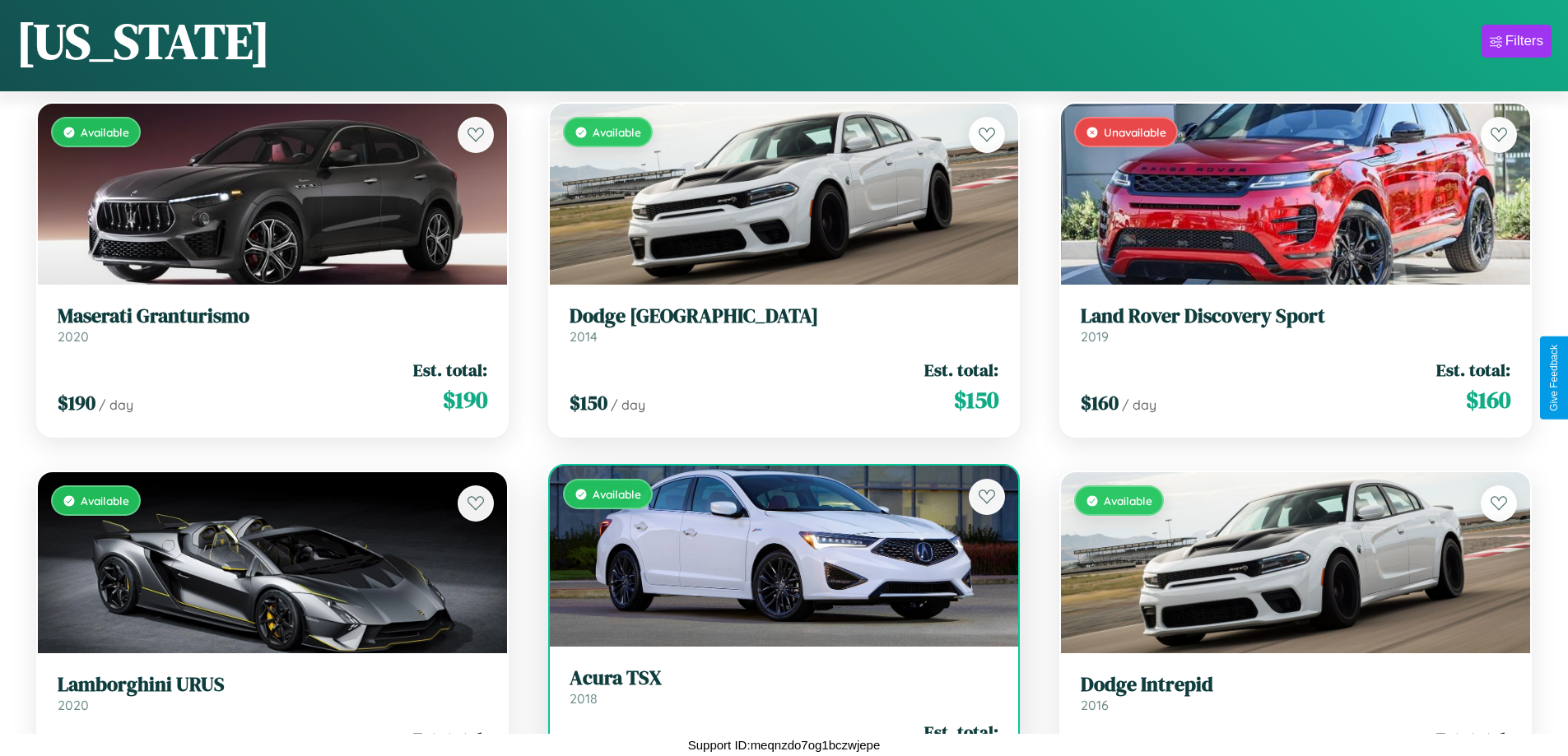
scroll to position [968, 0]
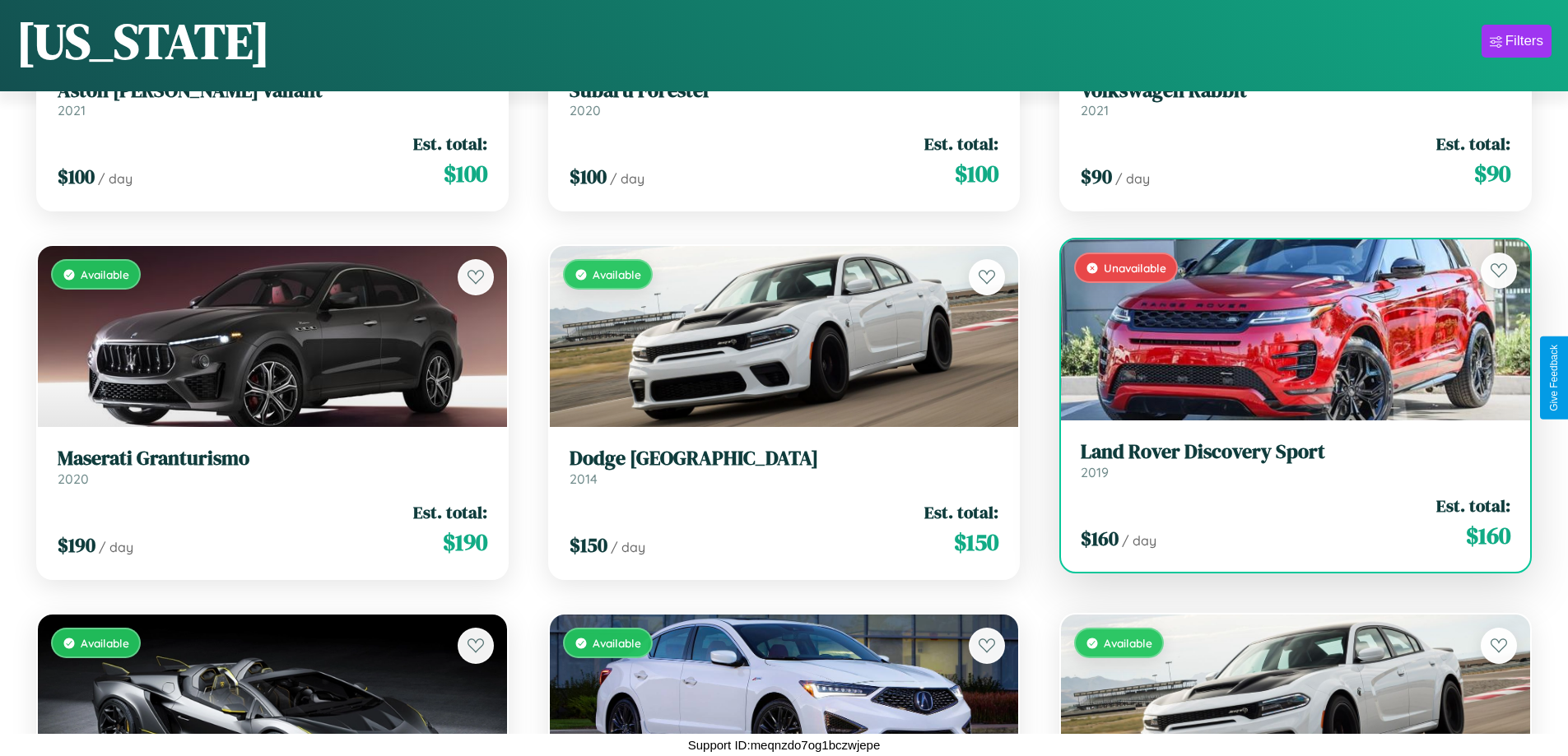
click at [1285, 460] on h3 "Land Rover Discovery Sport" at bounding box center [1296, 452] width 430 height 24
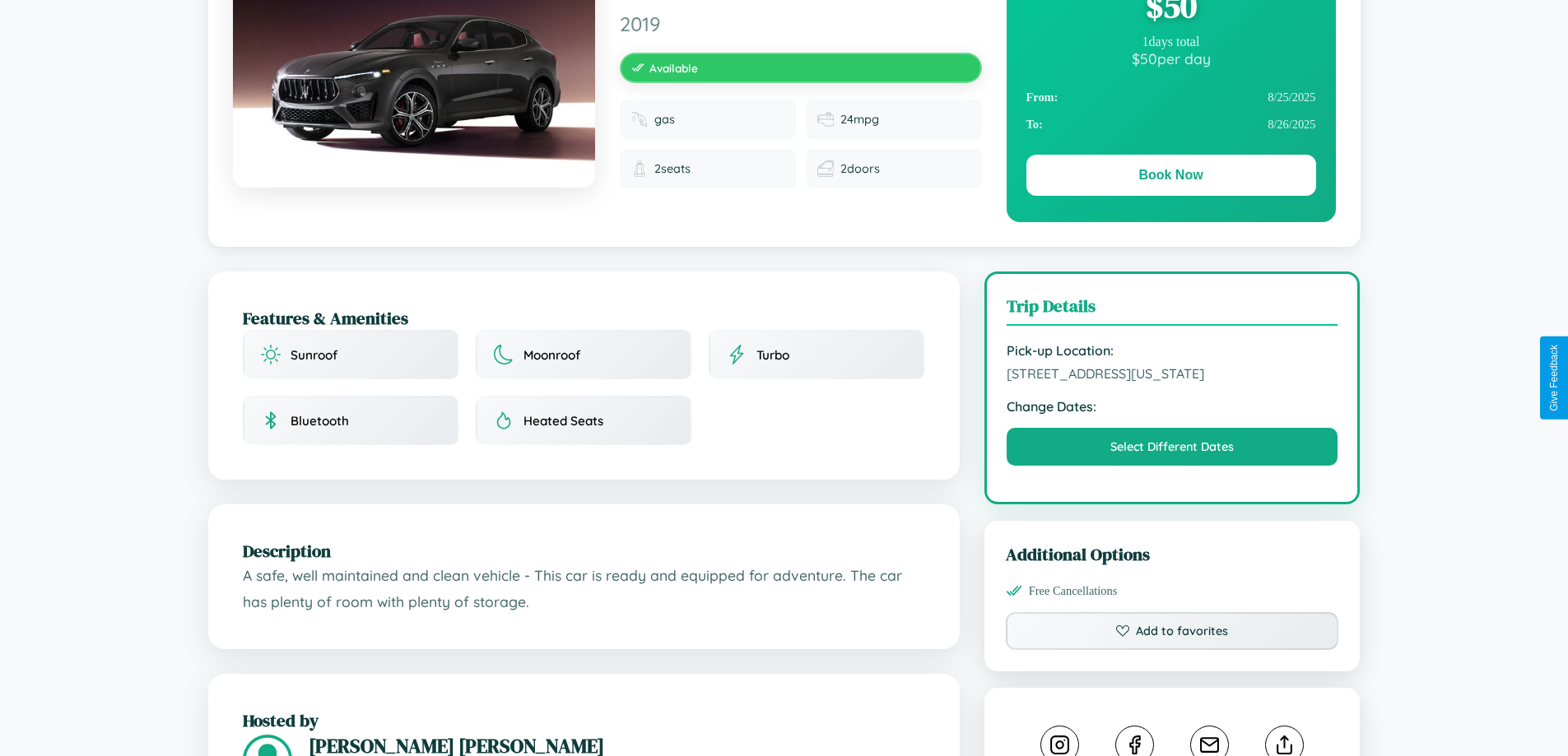
scroll to position [540, 0]
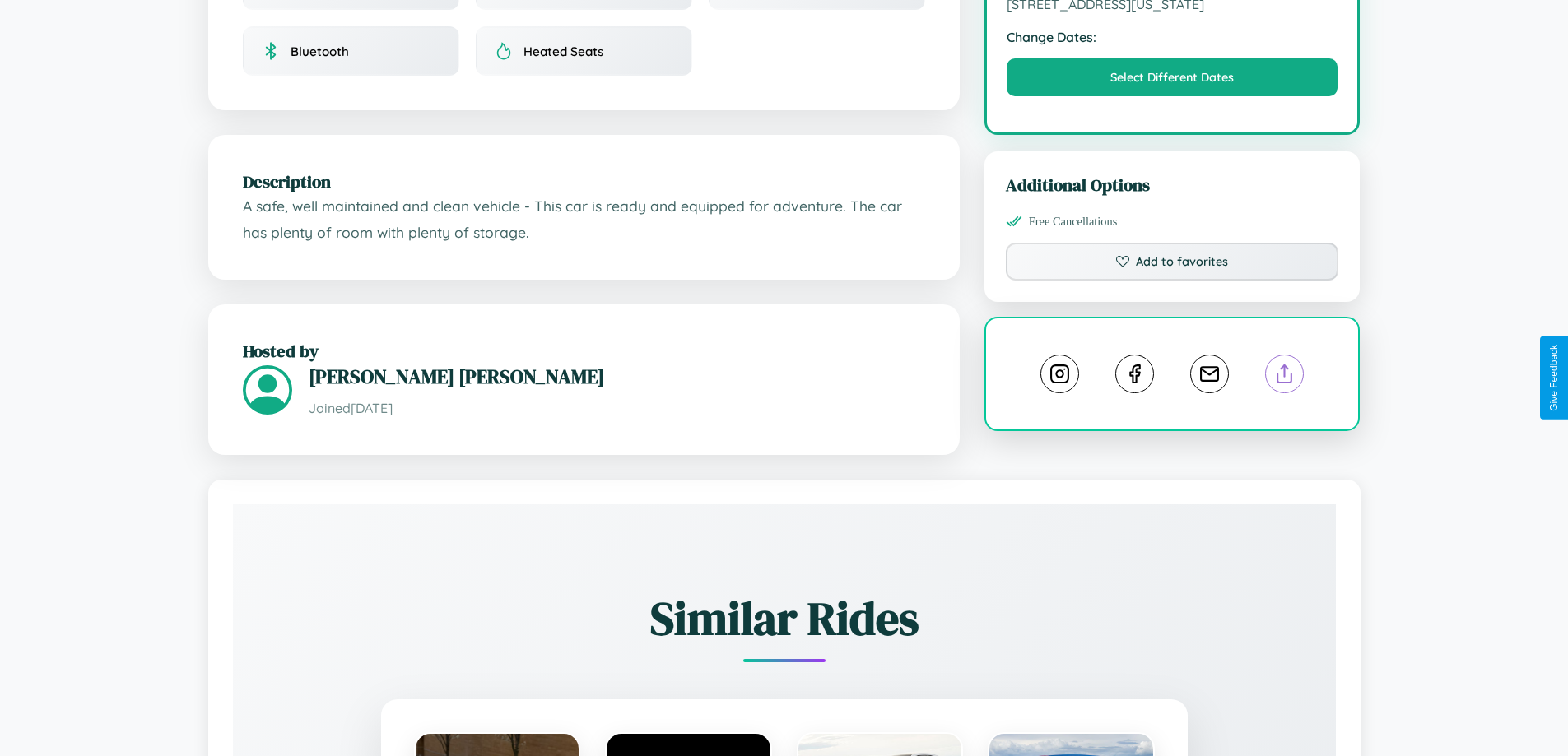
click at [1285, 377] on line at bounding box center [1285, 370] width 0 height 11
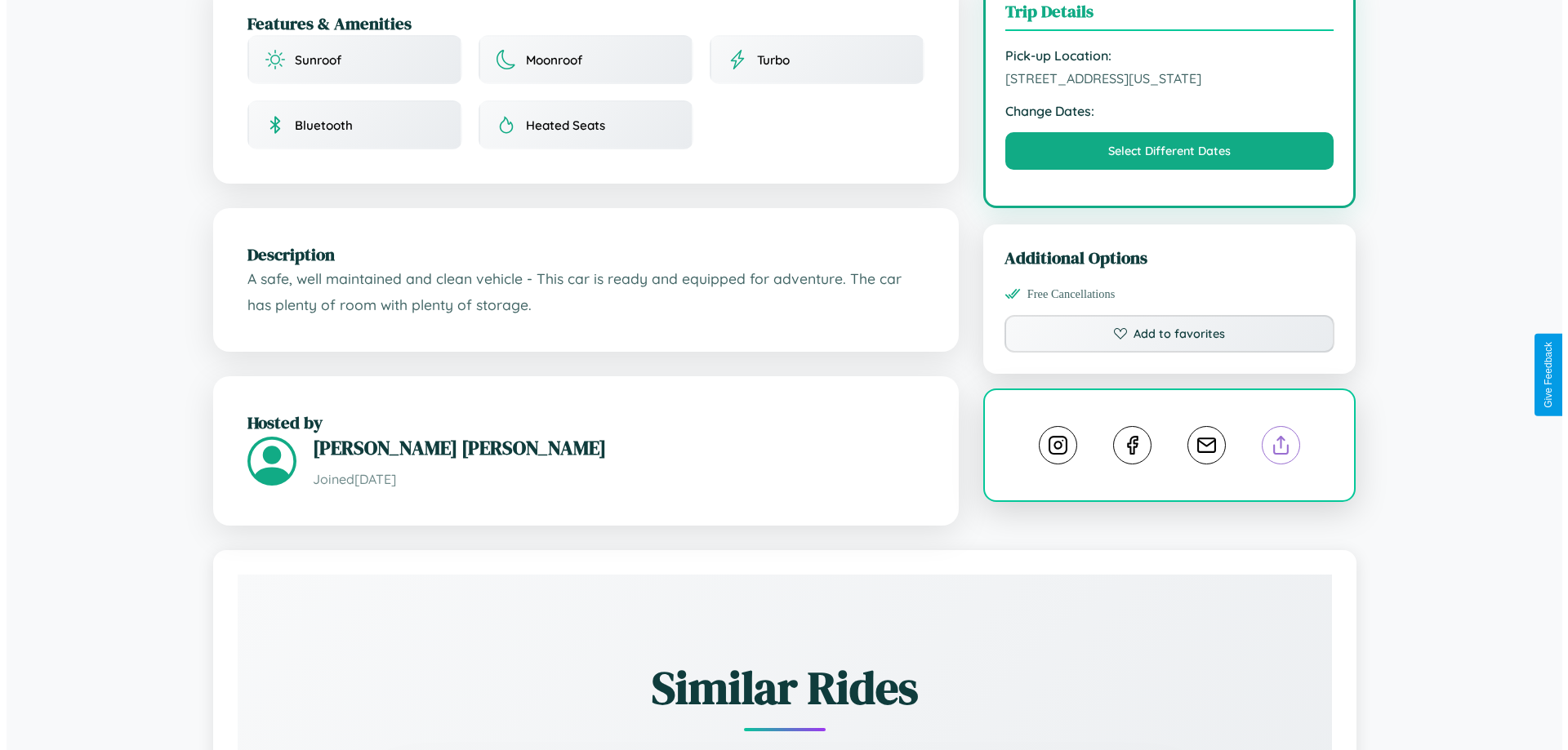
scroll to position [424, 0]
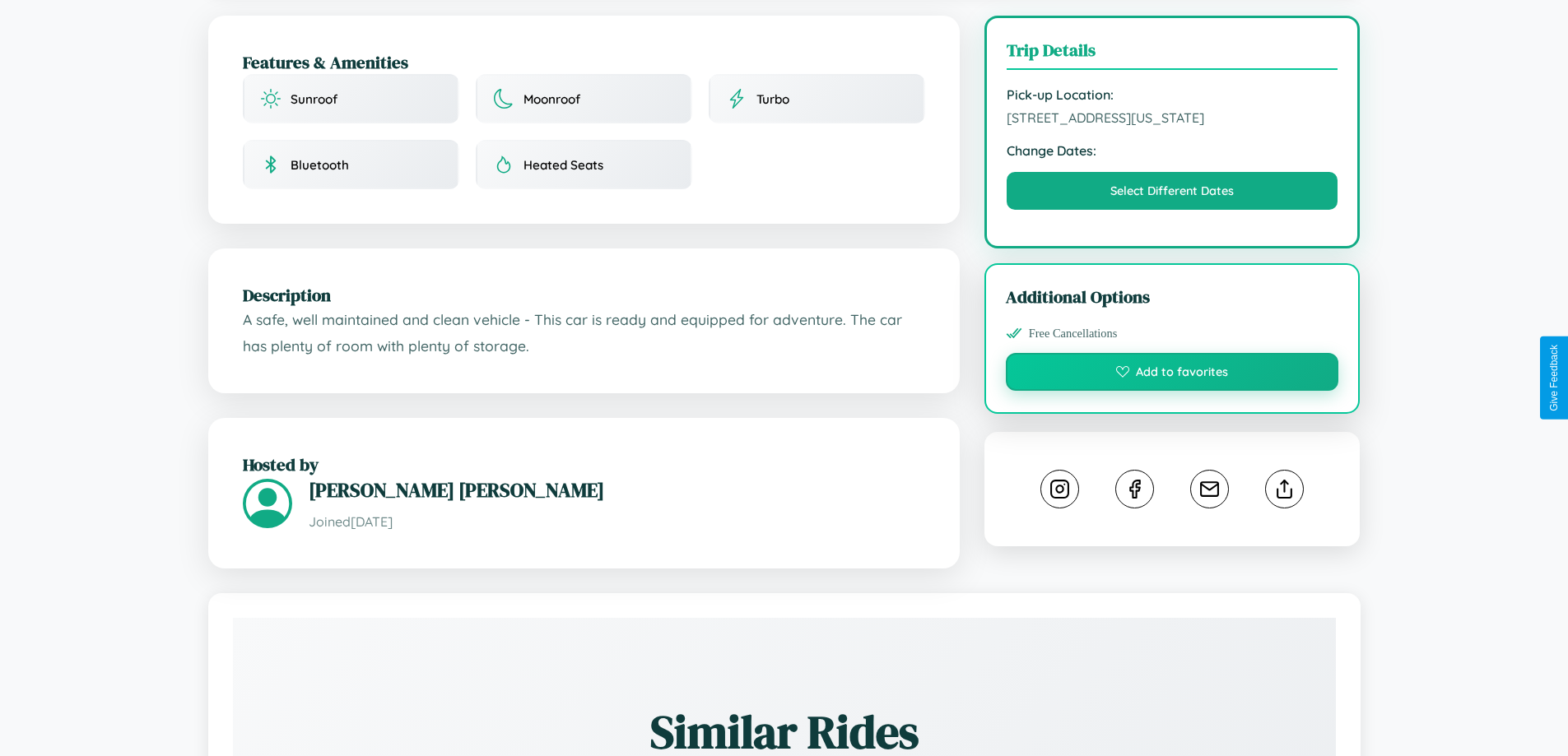
click at [1172, 374] on button "Add to favorites" at bounding box center [1172, 371] width 333 height 38
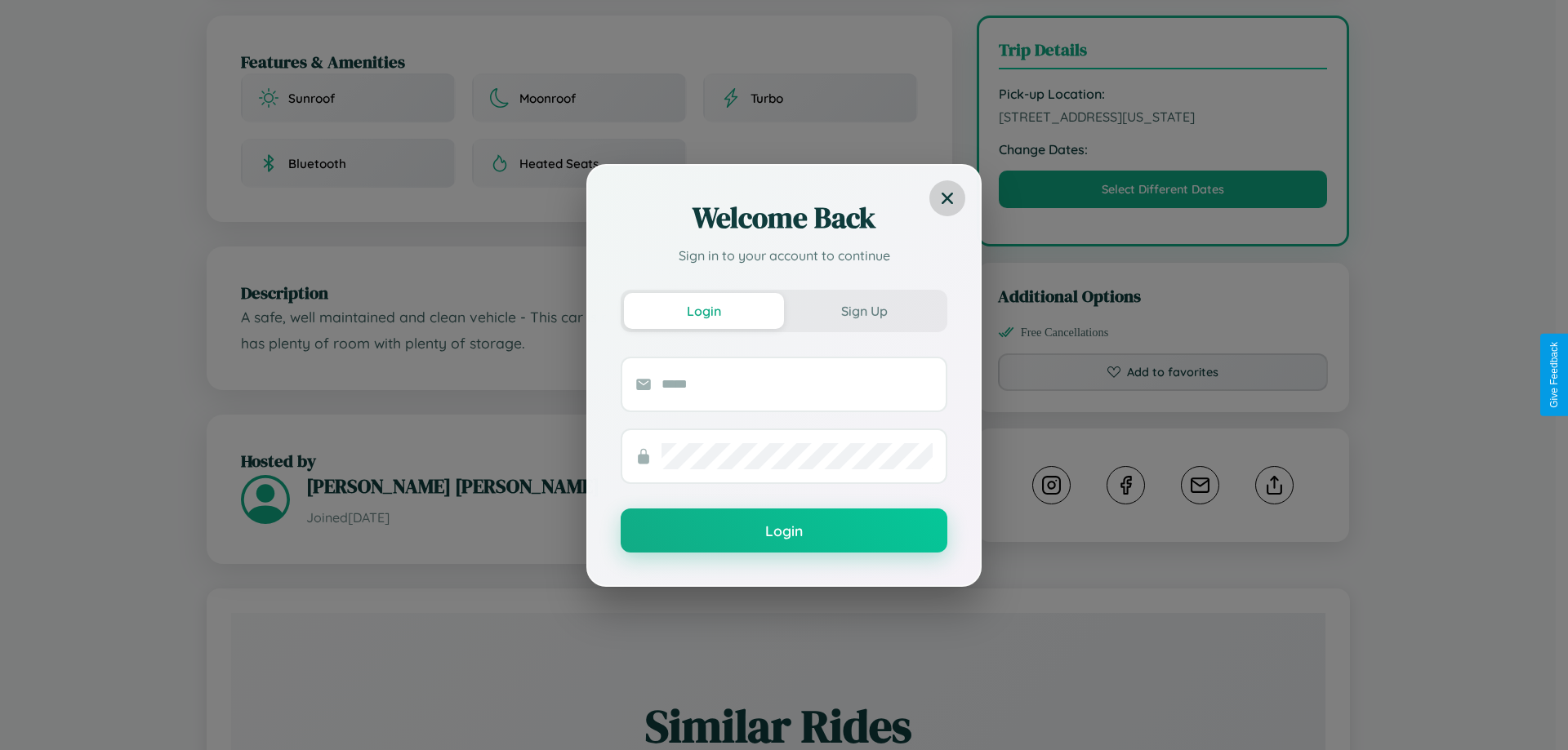
click at [948, 197] on icon at bounding box center [947, 197] width 11 height 11
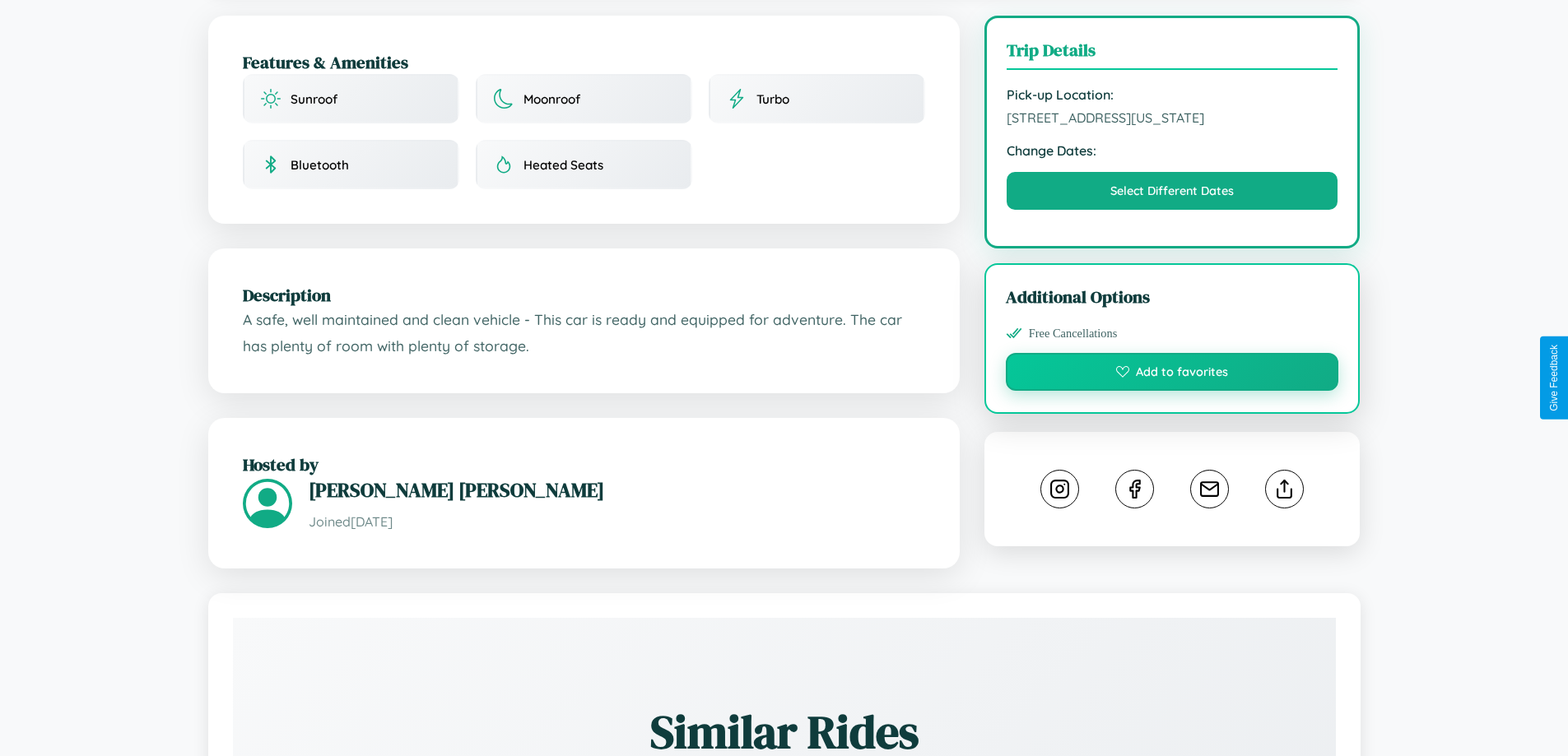
click at [1172, 375] on button "Add to favorites" at bounding box center [1172, 371] width 333 height 38
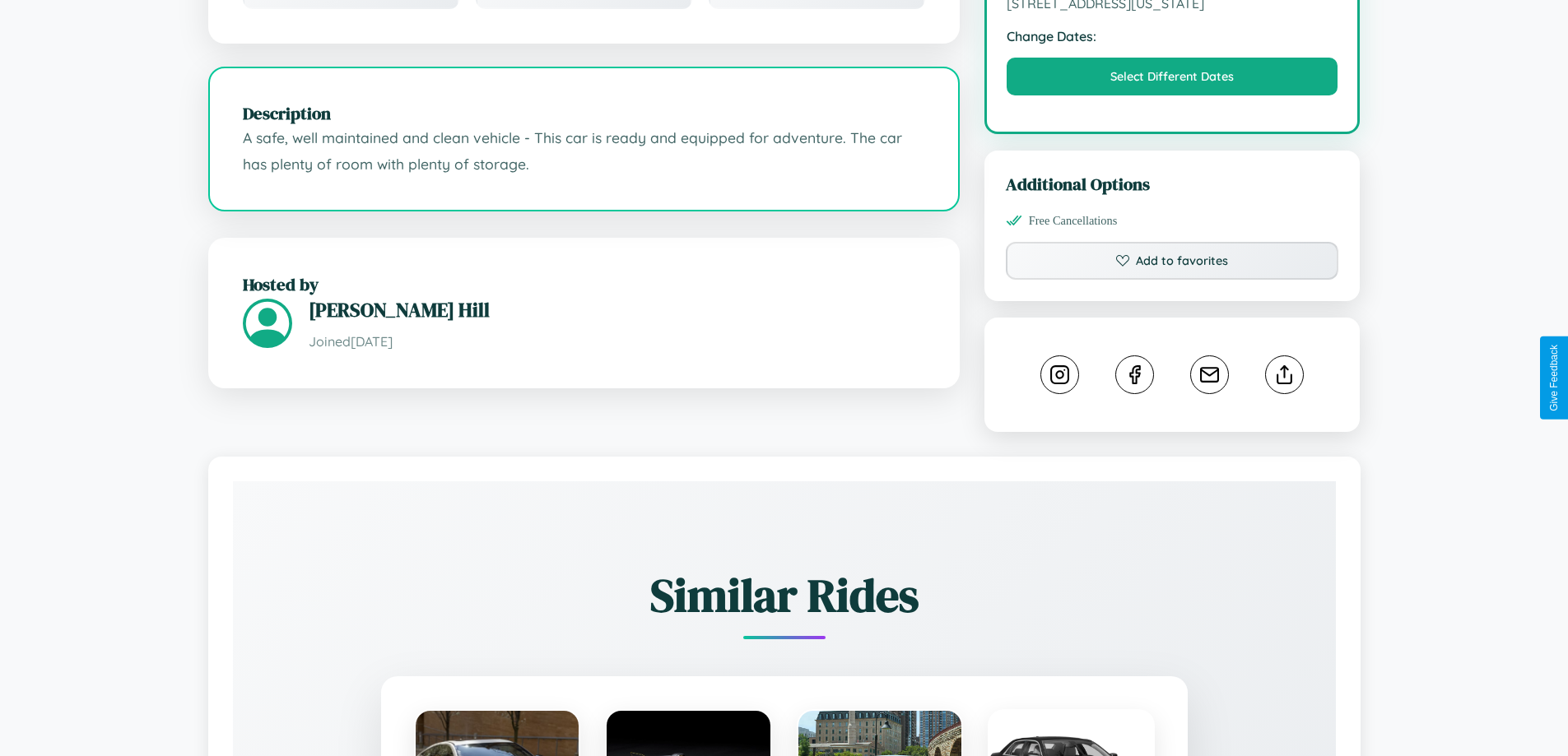
scroll to position [557, 0]
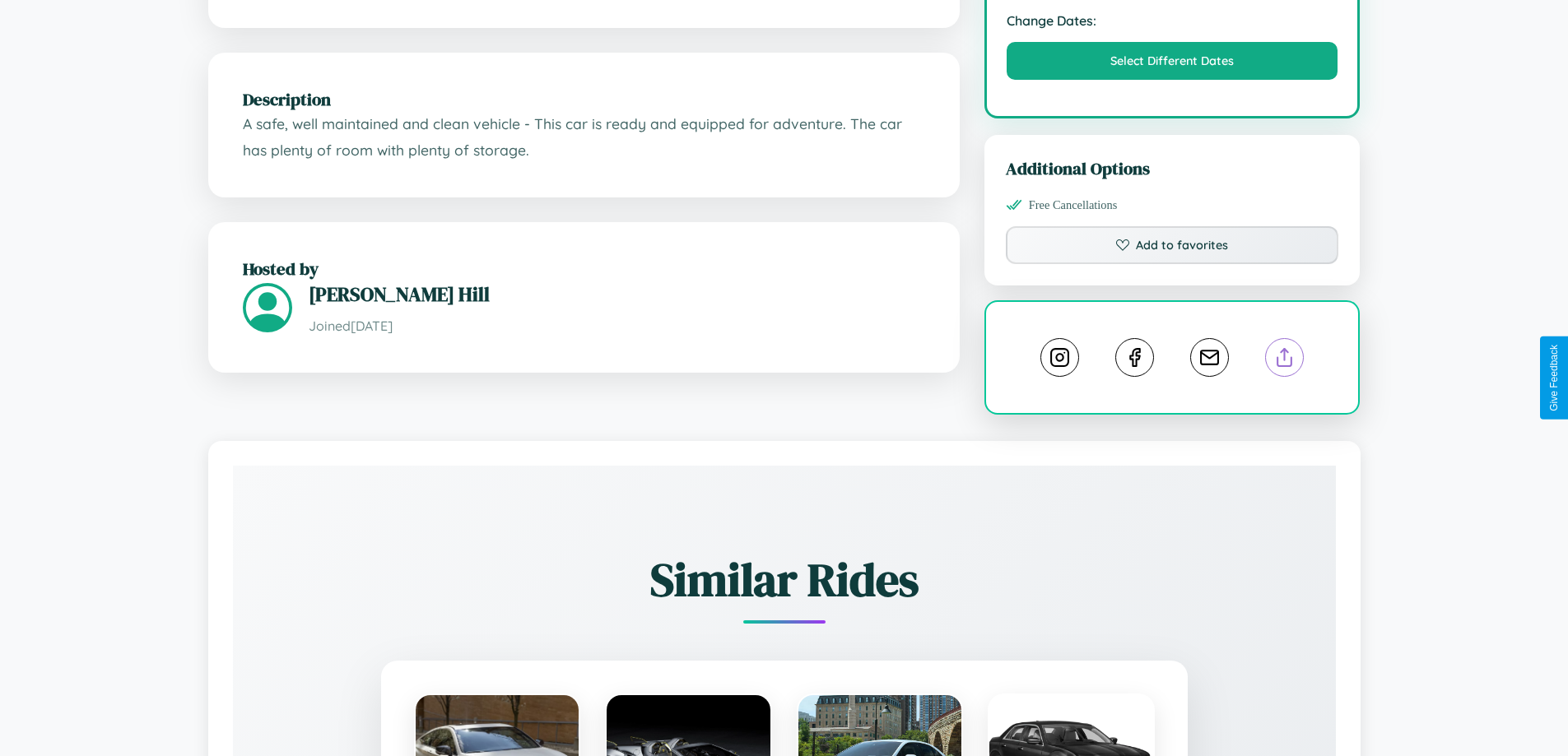
click at [1285, 361] on line at bounding box center [1285, 355] width 0 height 11
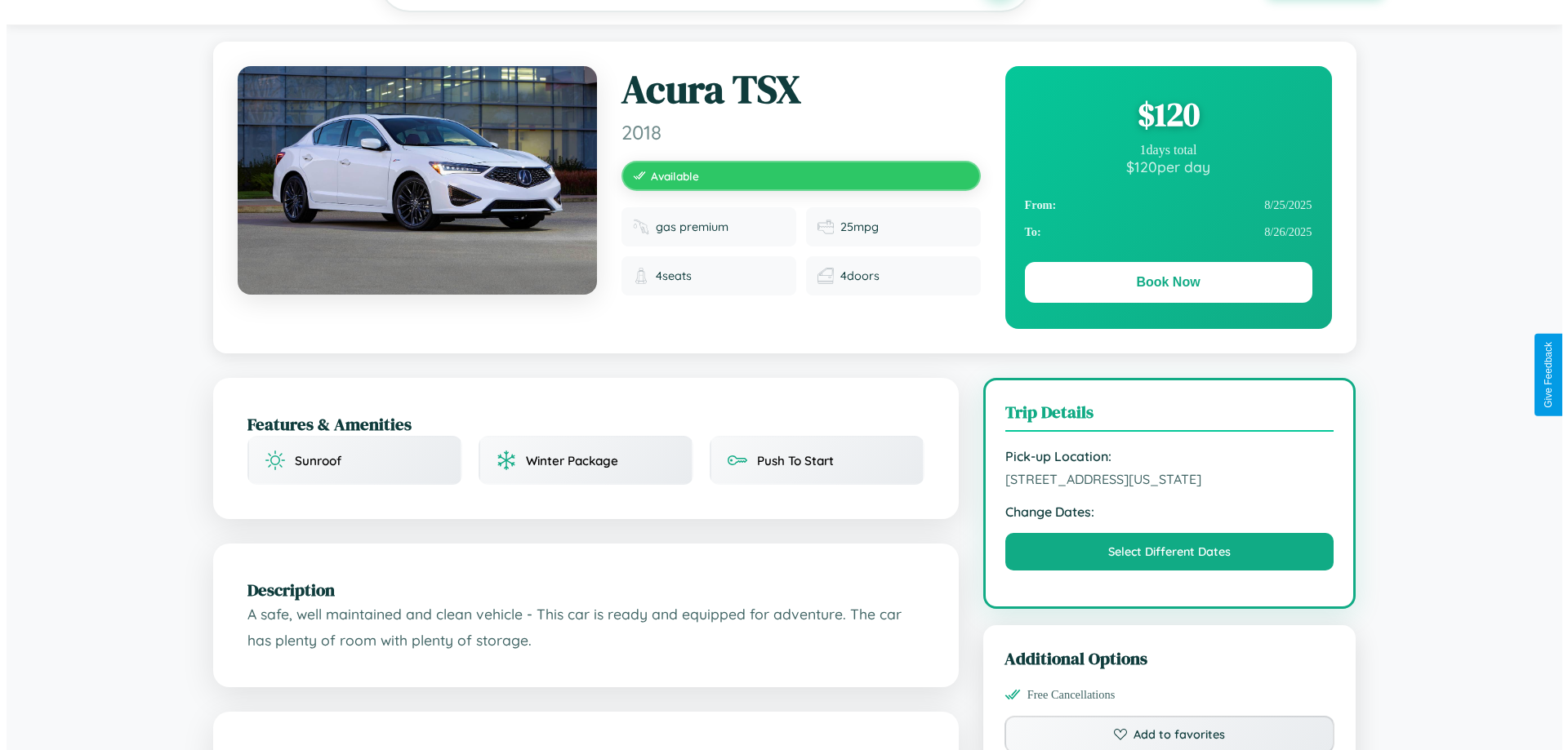
scroll to position [0, 0]
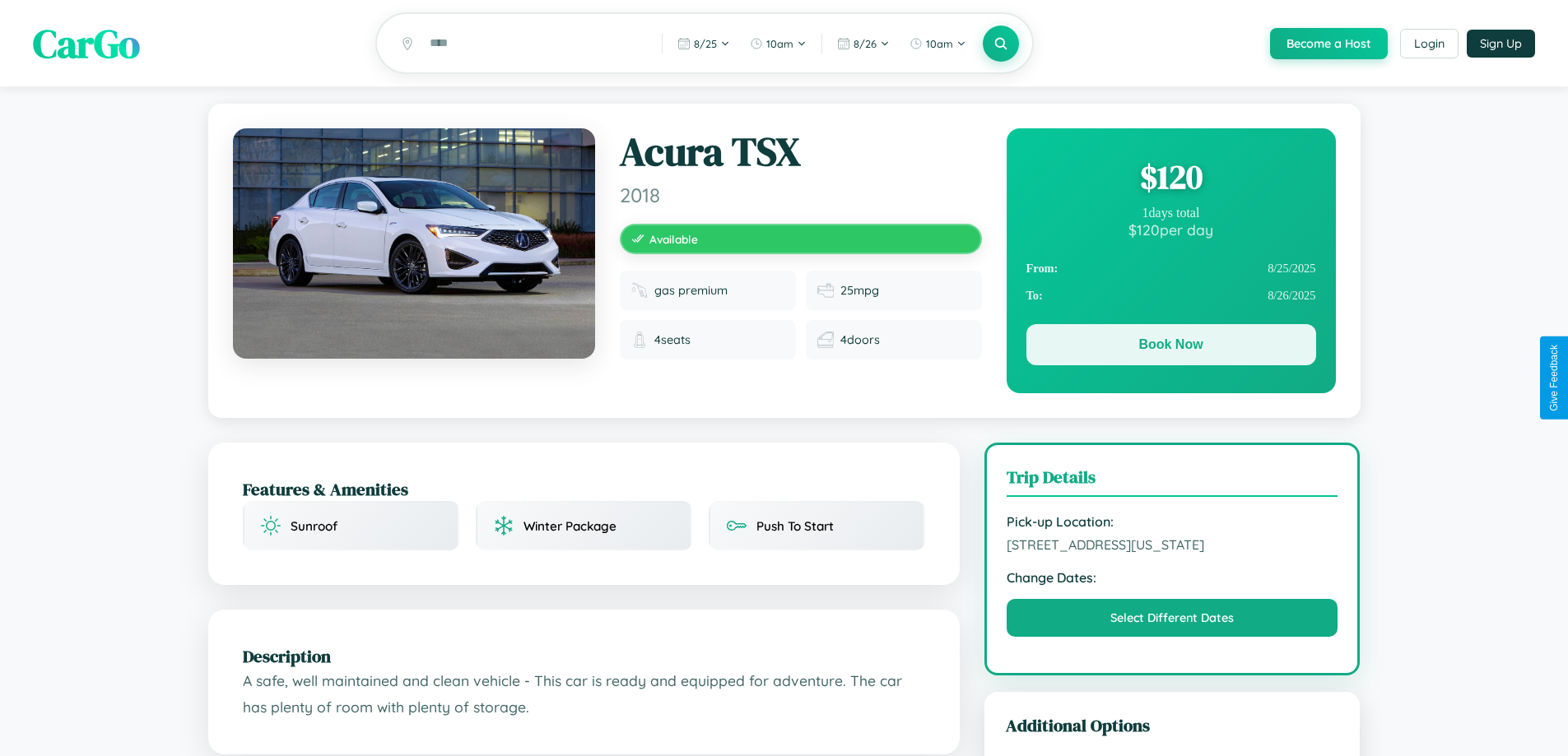
click at [1170, 347] on button "Book Now" at bounding box center [1172, 345] width 290 height 42
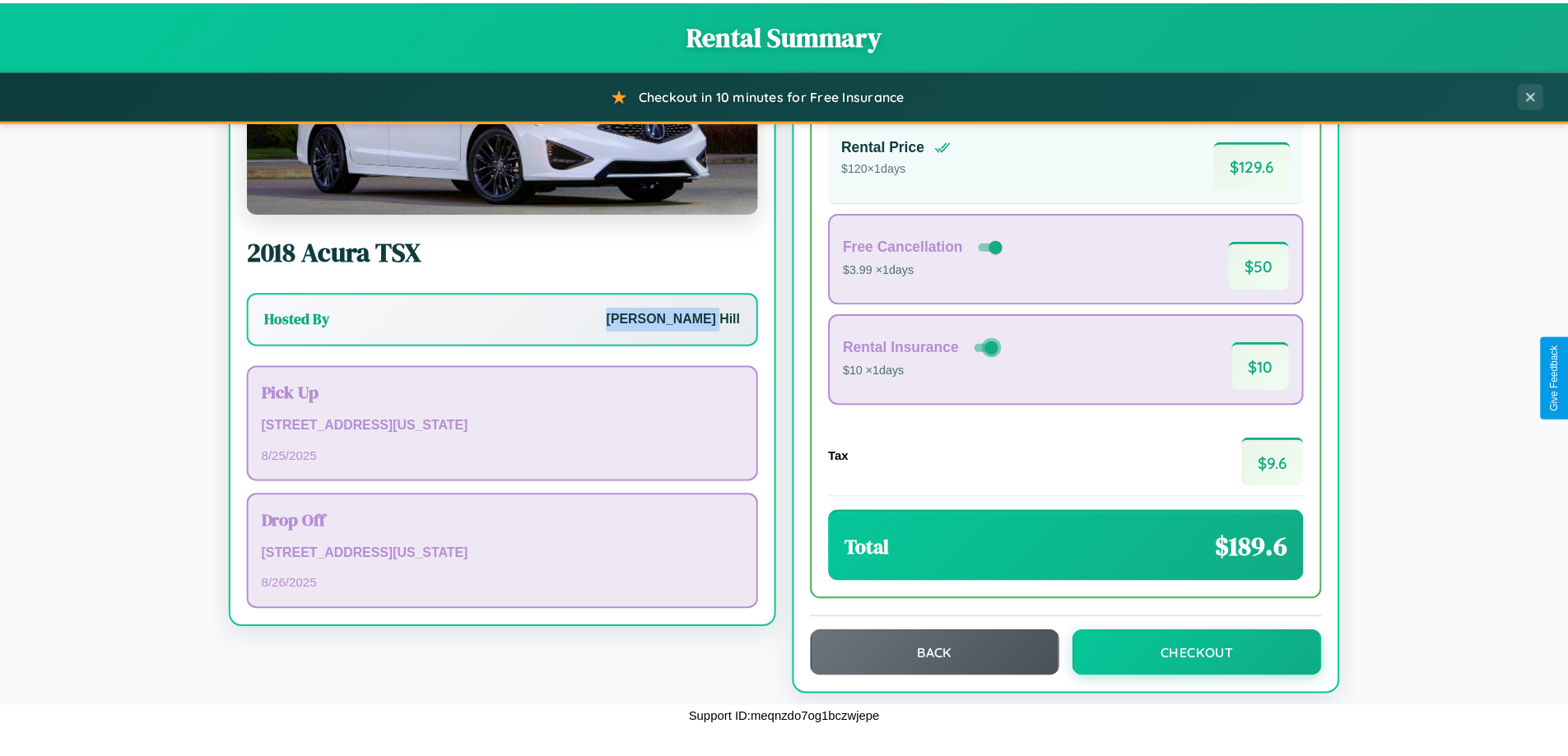
scroll to position [113, 0]
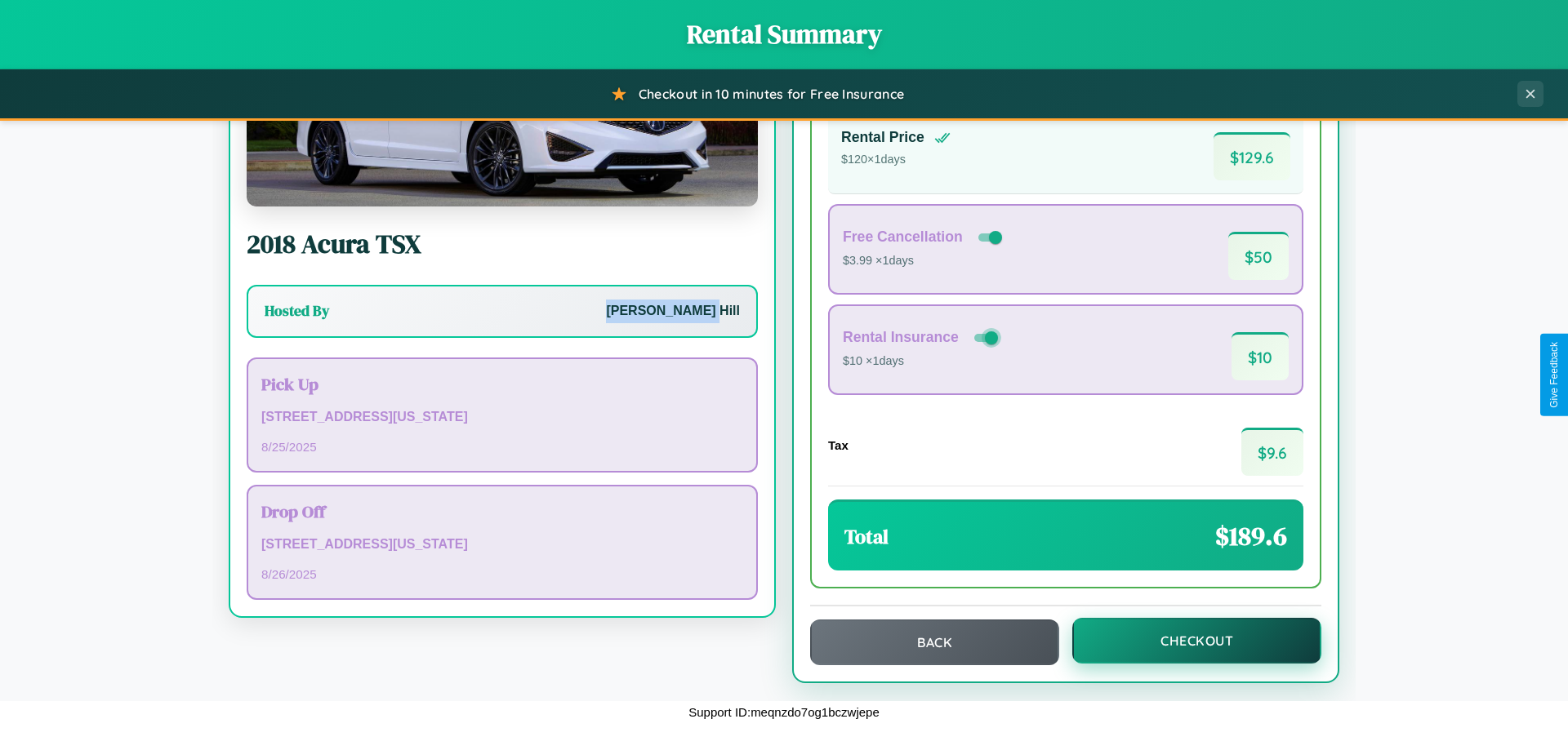
click at [1185, 641] on button "Checkout" at bounding box center [1197, 641] width 249 height 46
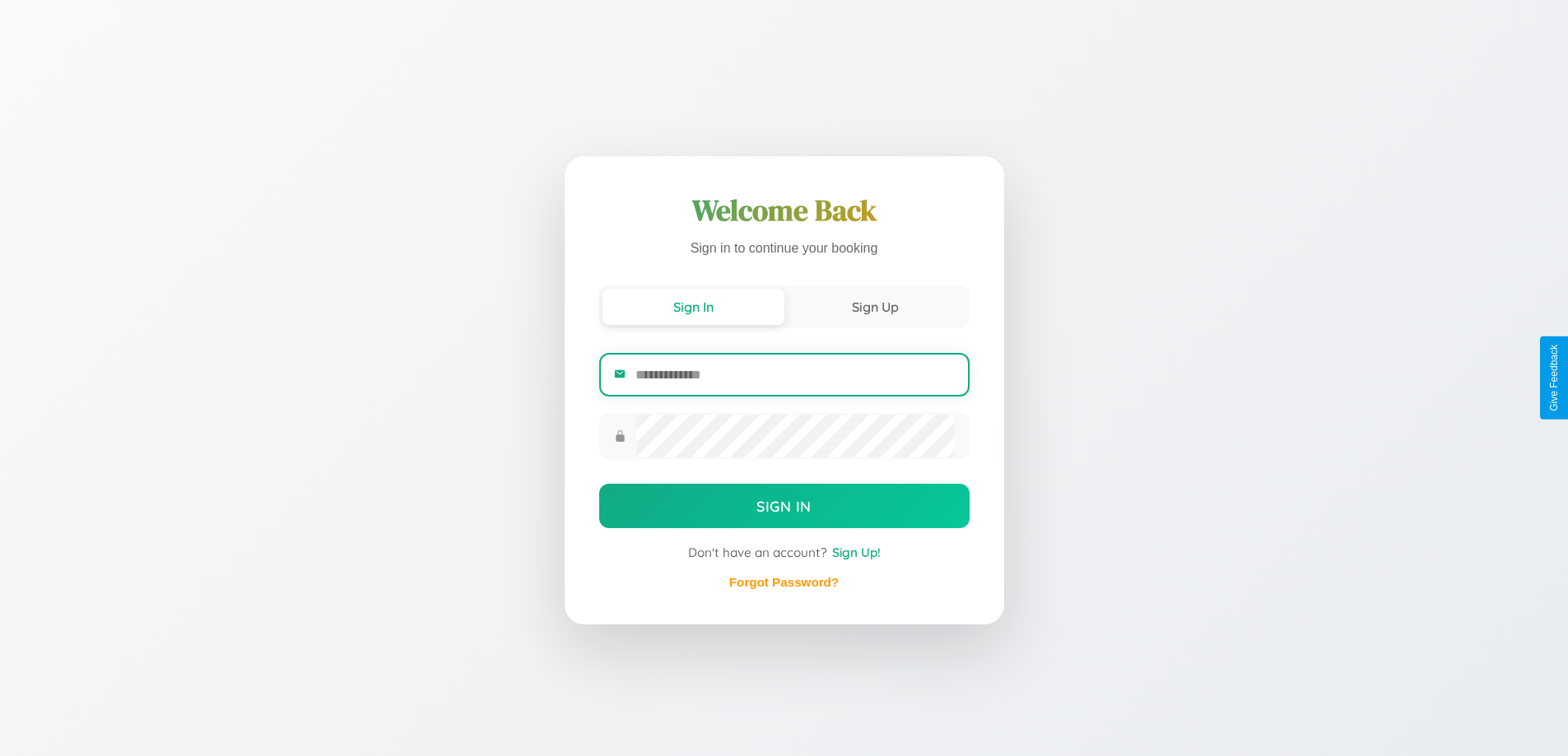
click at [794, 377] on input "email" at bounding box center [794, 375] width 318 height 41
type input "**********"
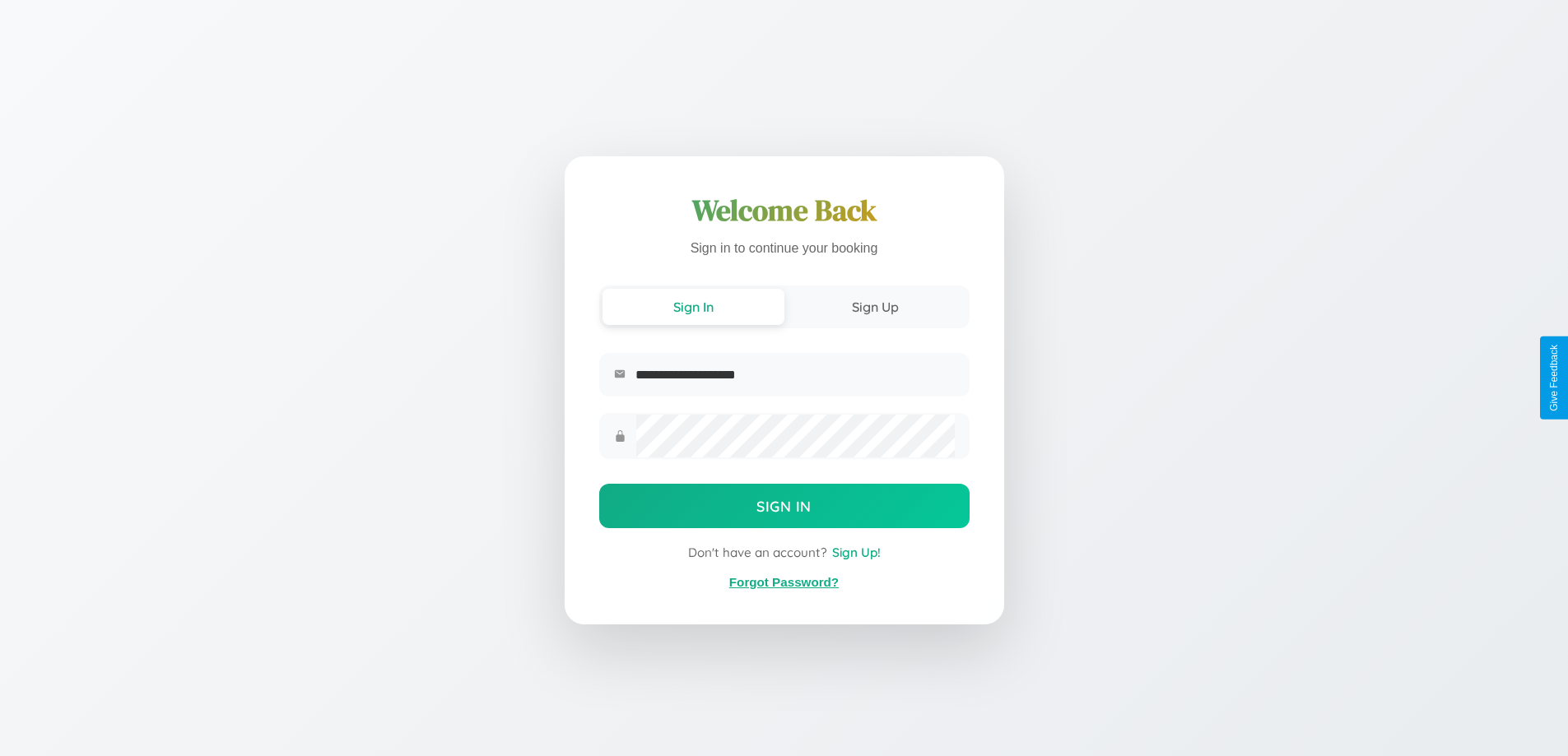
click at [784, 583] on link "Forgot Password?" at bounding box center [784, 583] width 110 height 14
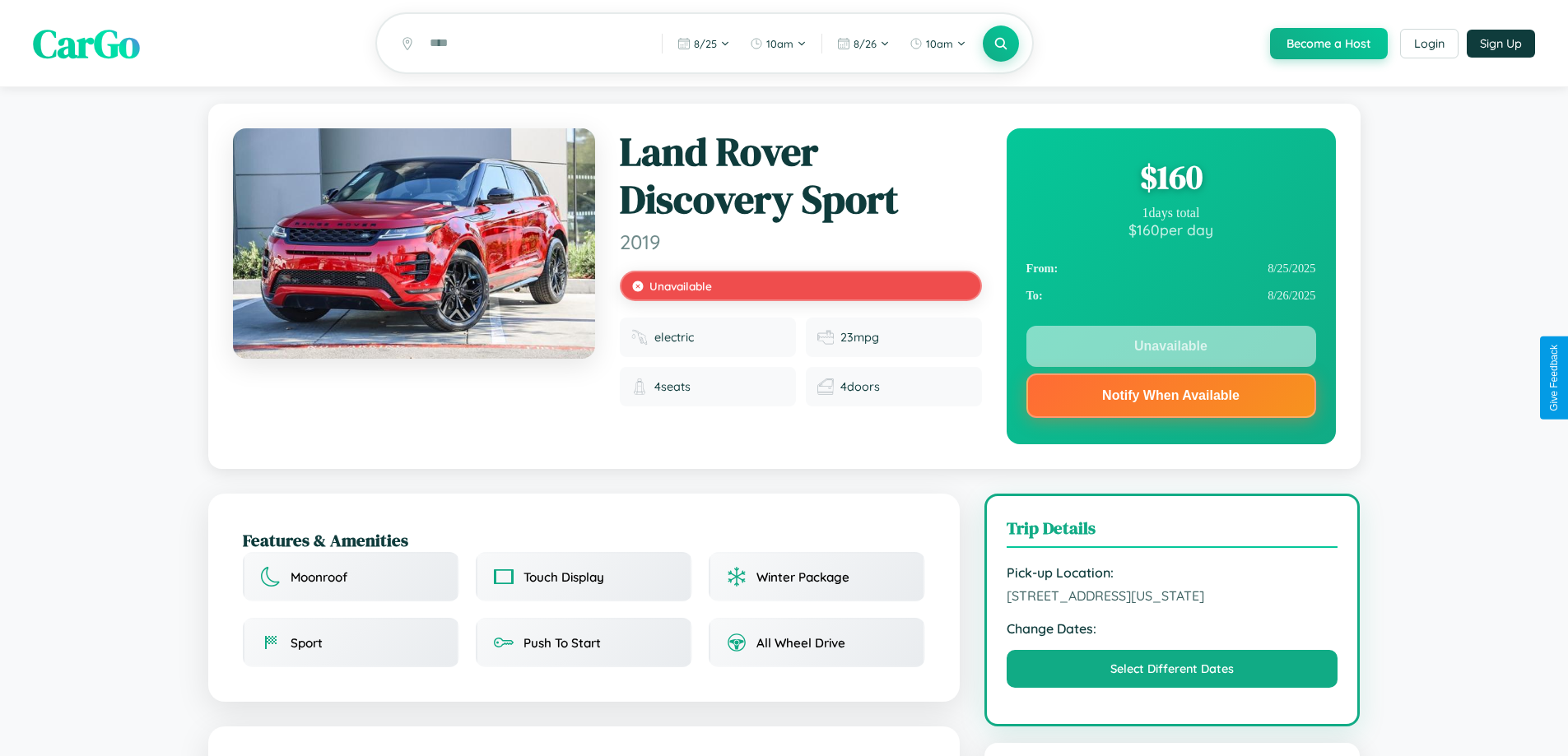
click at [1170, 179] on div "$ 160" at bounding box center [1172, 177] width 290 height 44
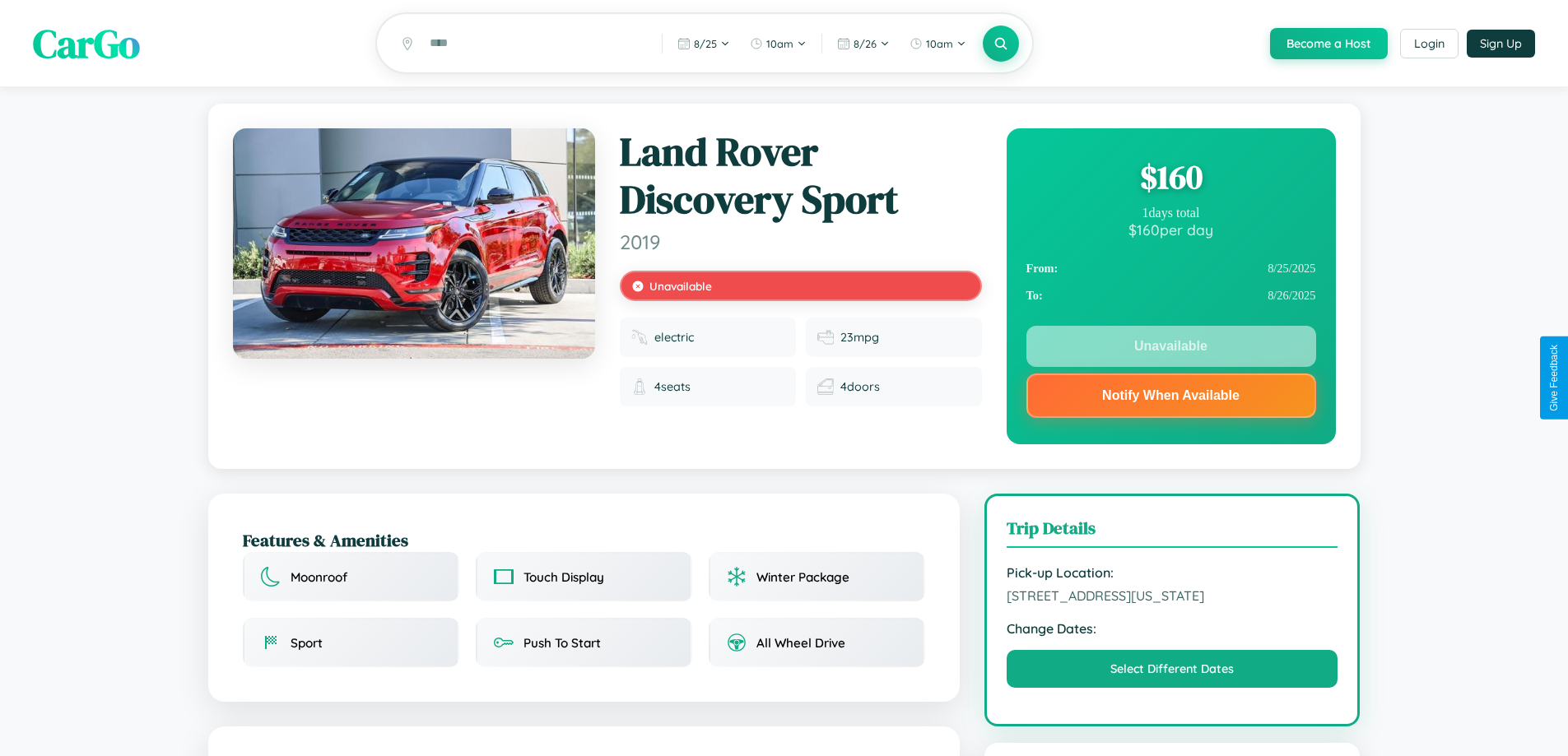
click at [1170, 179] on div "$ 160" at bounding box center [1172, 177] width 290 height 44
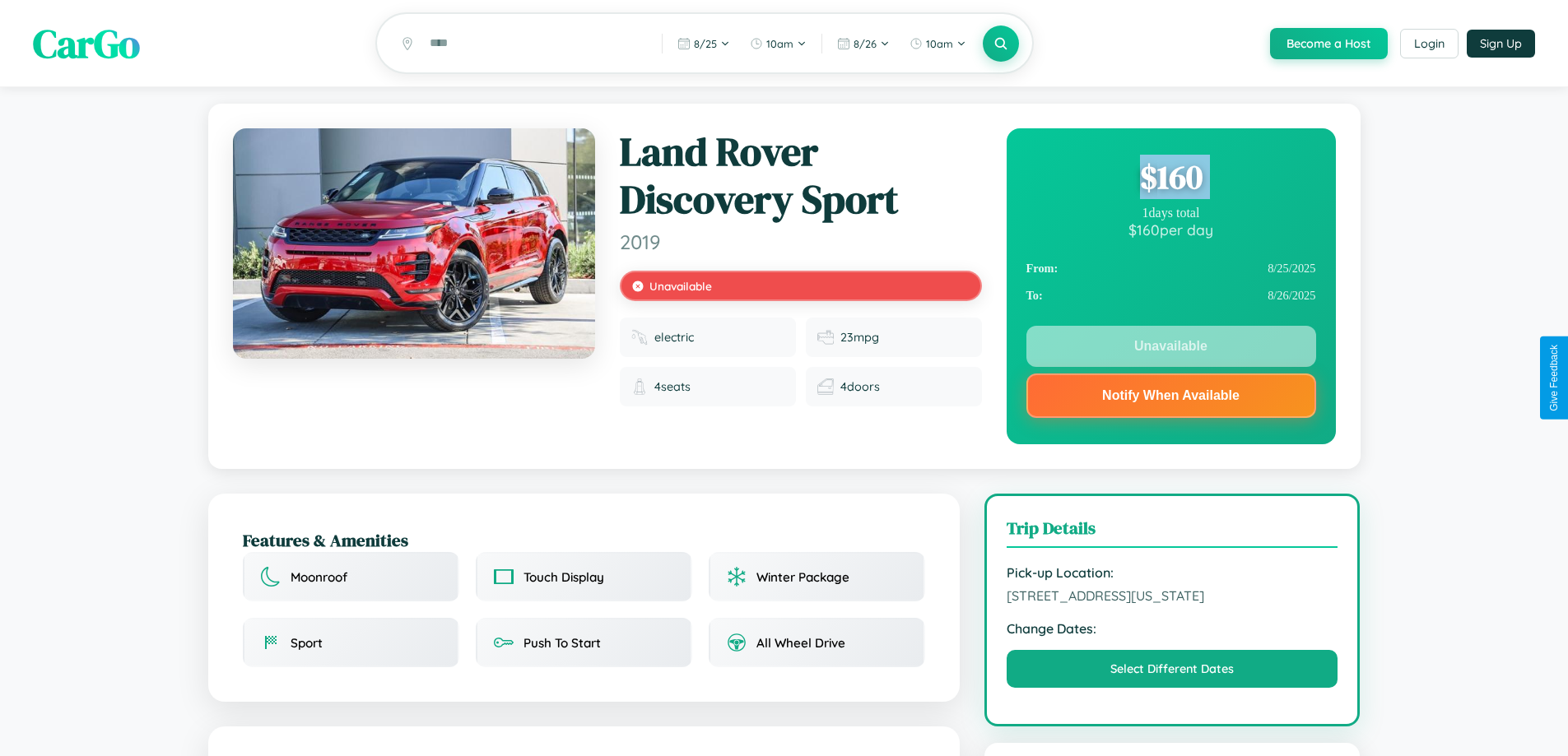
click at [1170, 179] on div "$ 160" at bounding box center [1172, 177] width 290 height 44
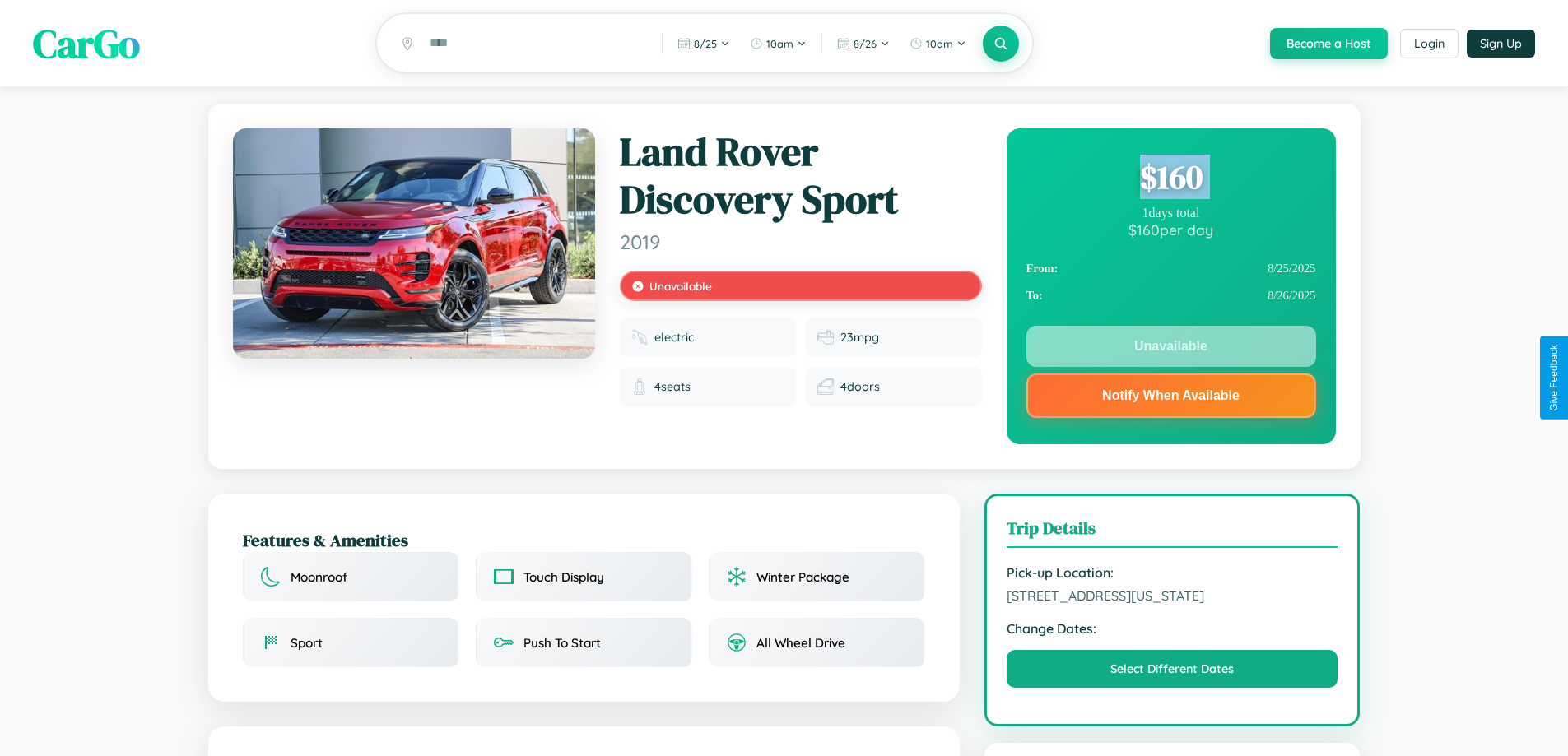
click at [1170, 179] on div "$ 160" at bounding box center [1172, 177] width 290 height 44
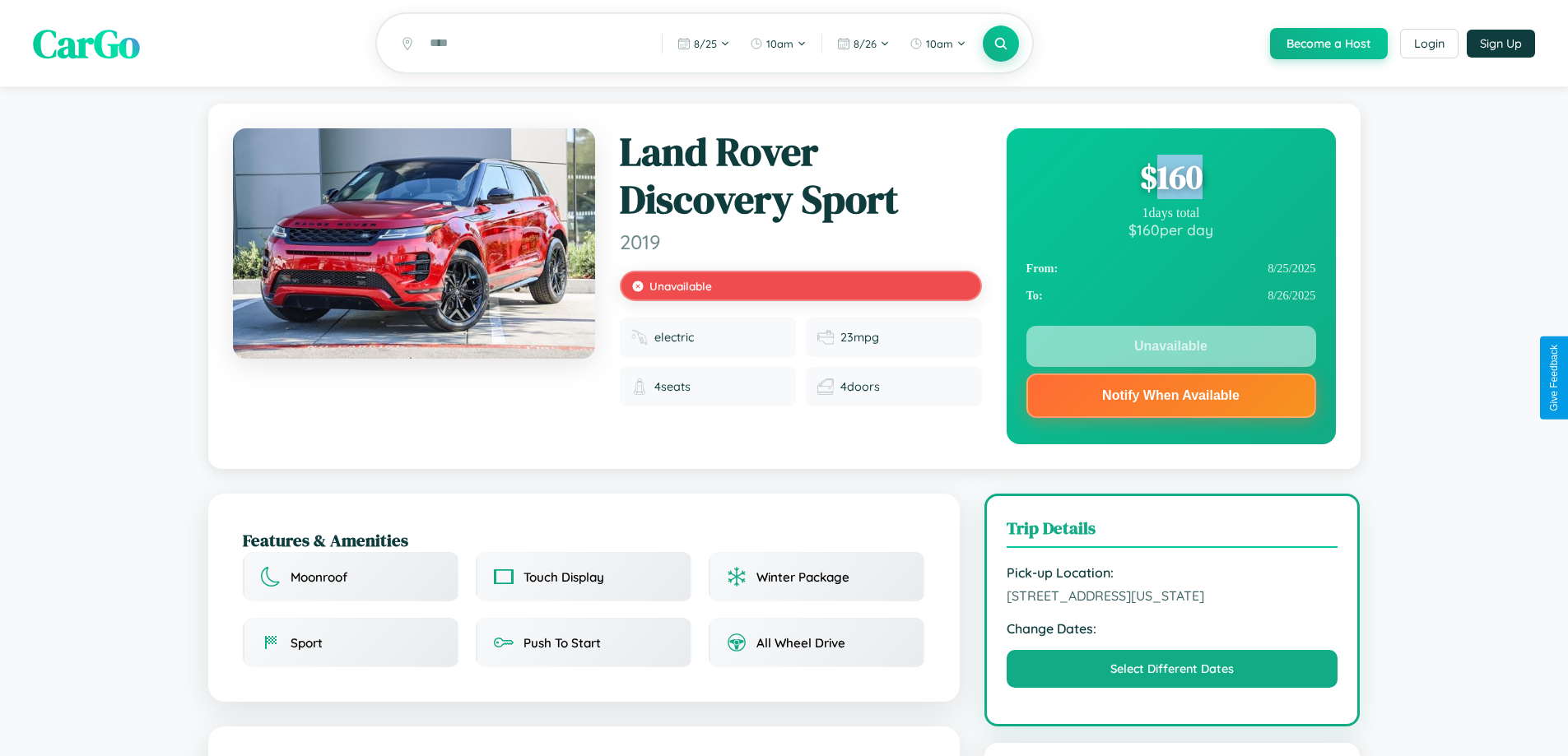
click at [1170, 179] on div "$ 160" at bounding box center [1172, 177] width 290 height 44
